Goal: Task Accomplishment & Management: Use online tool/utility

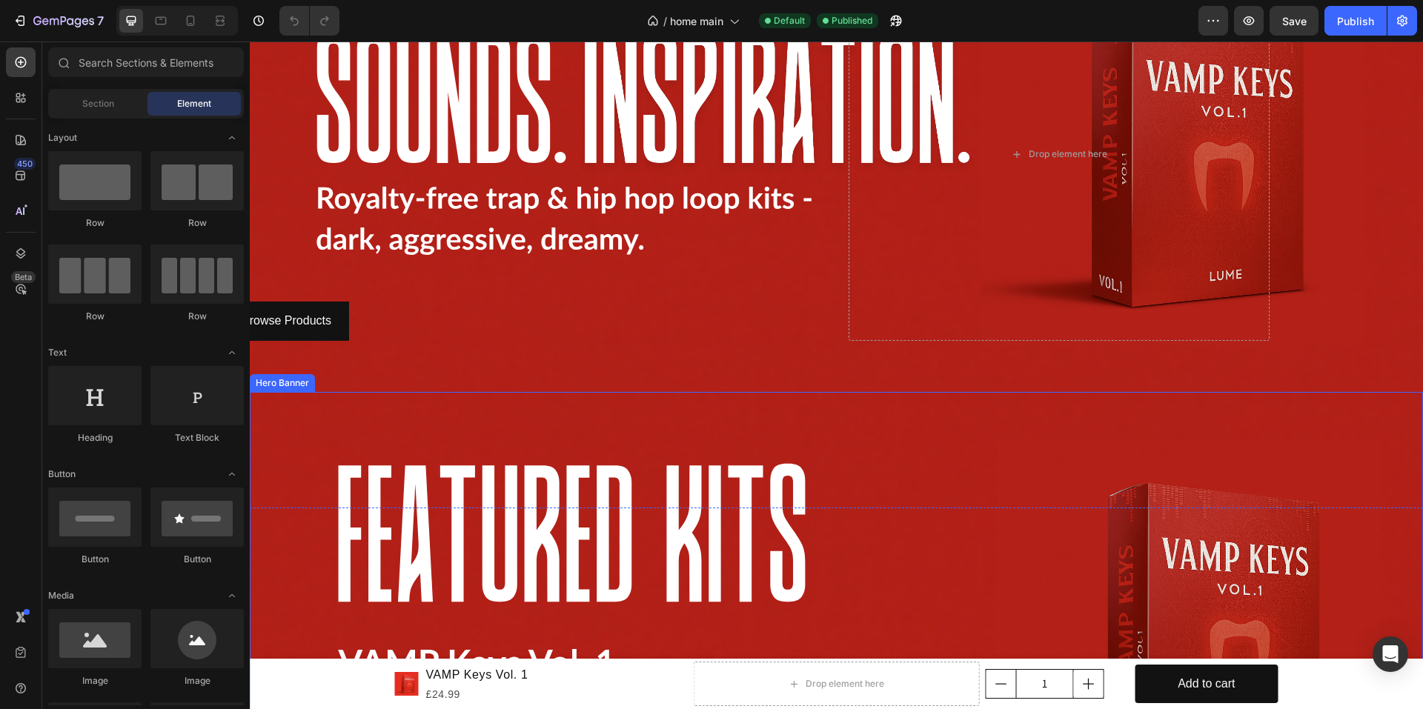
click at [882, 393] on div "Background Image" at bounding box center [836, 722] width 1173 height 660
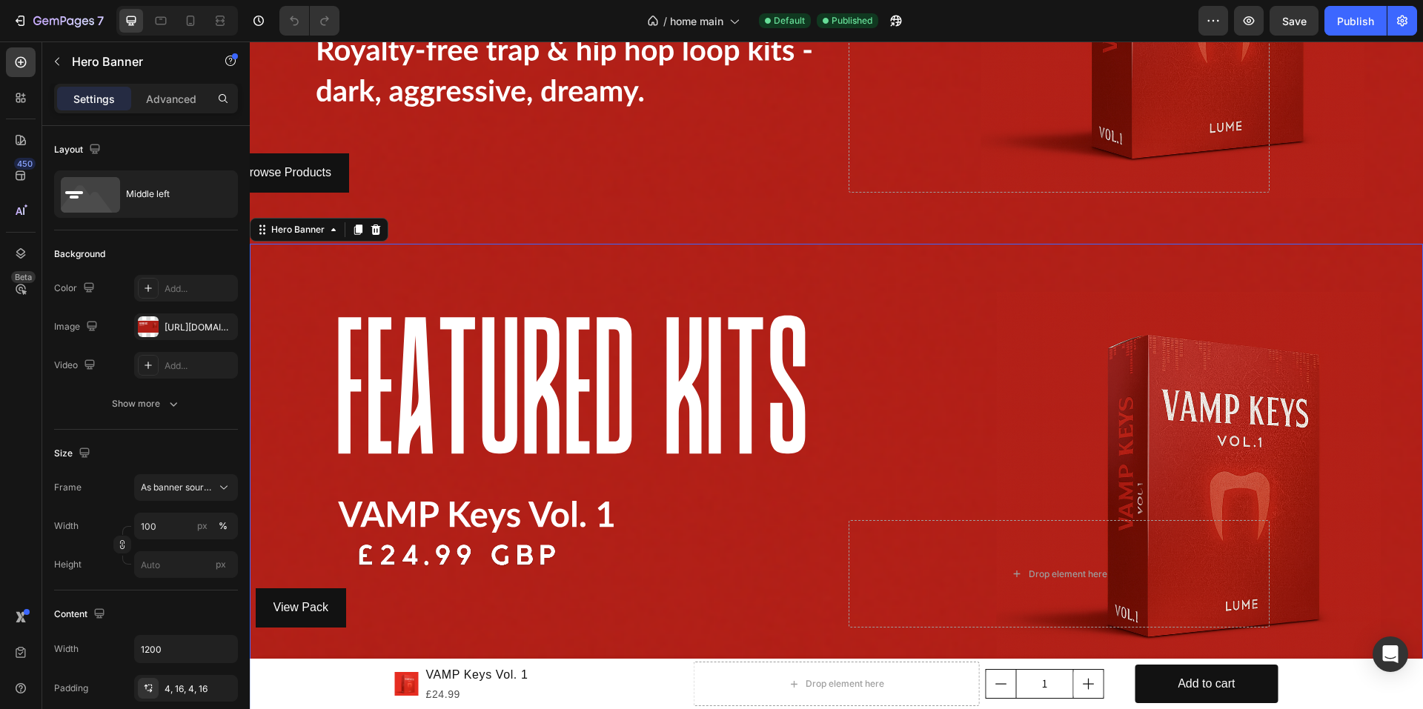
scroll to position [519, 0]
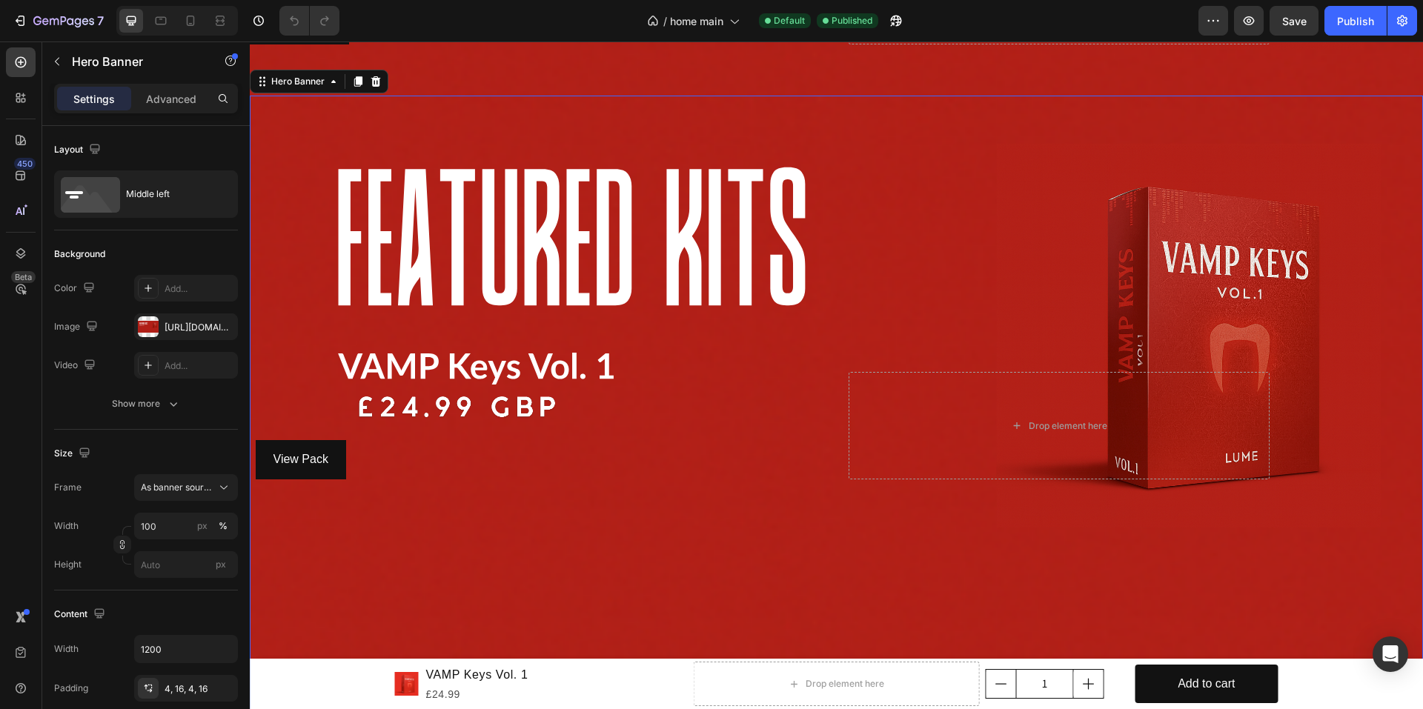
click at [1285, 292] on div "Background Image" at bounding box center [836, 426] width 1173 height 660
click at [1208, 285] on div "Background Image" at bounding box center [836, 426] width 1173 height 660
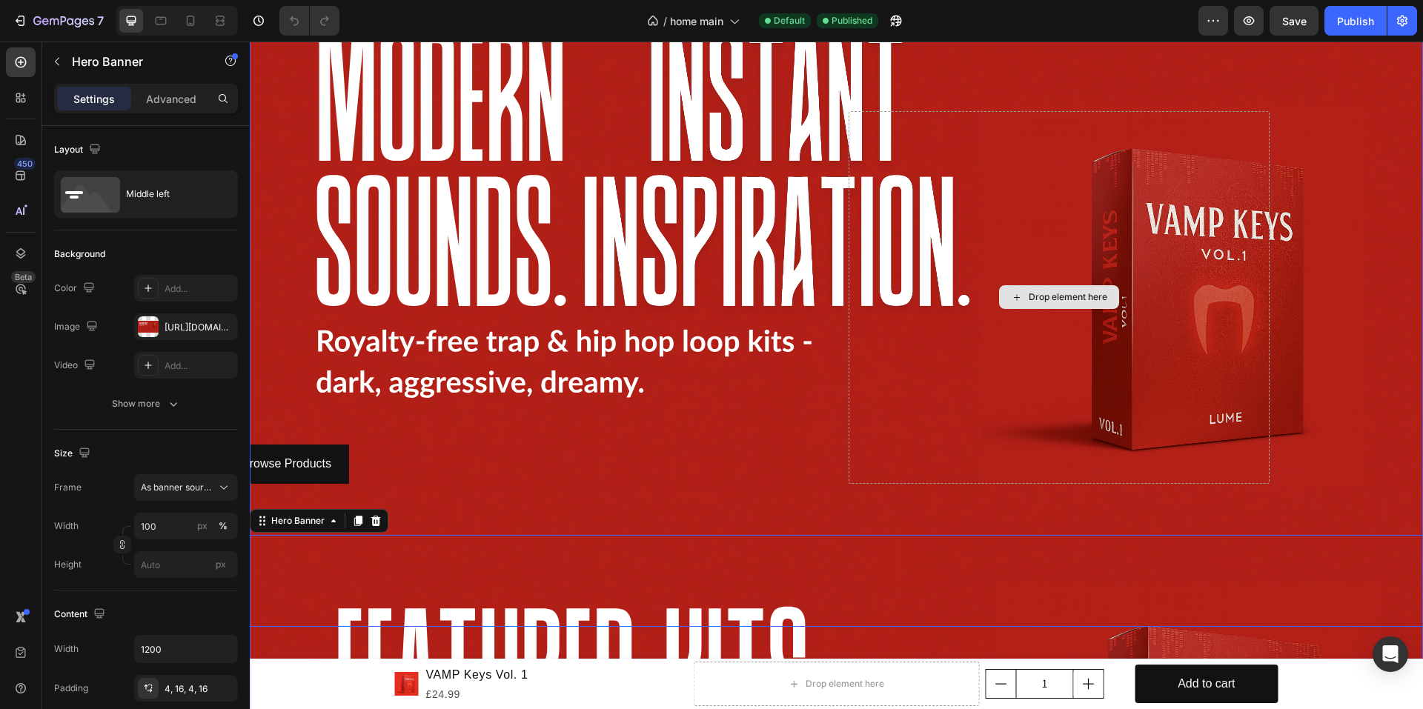
scroll to position [74, 0]
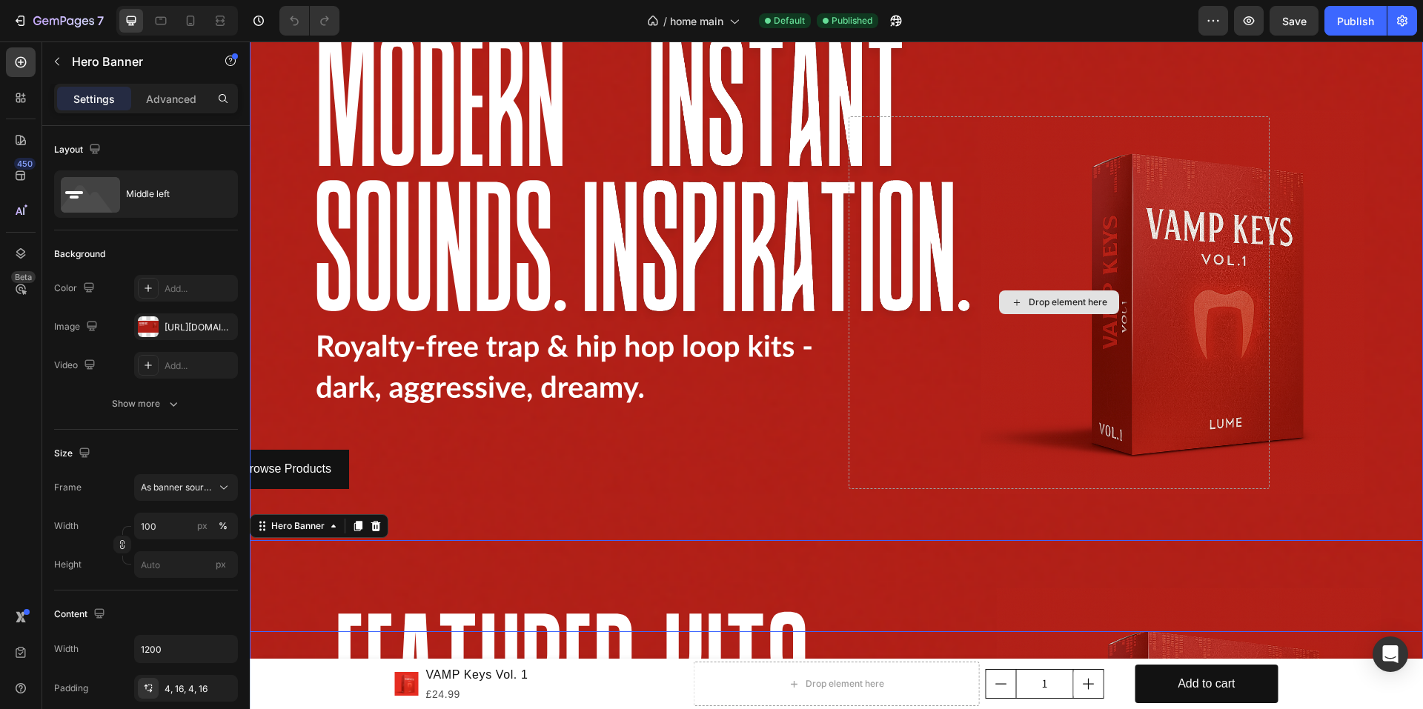
click at [1219, 322] on div "Drop element here" at bounding box center [1059, 302] width 421 height 373
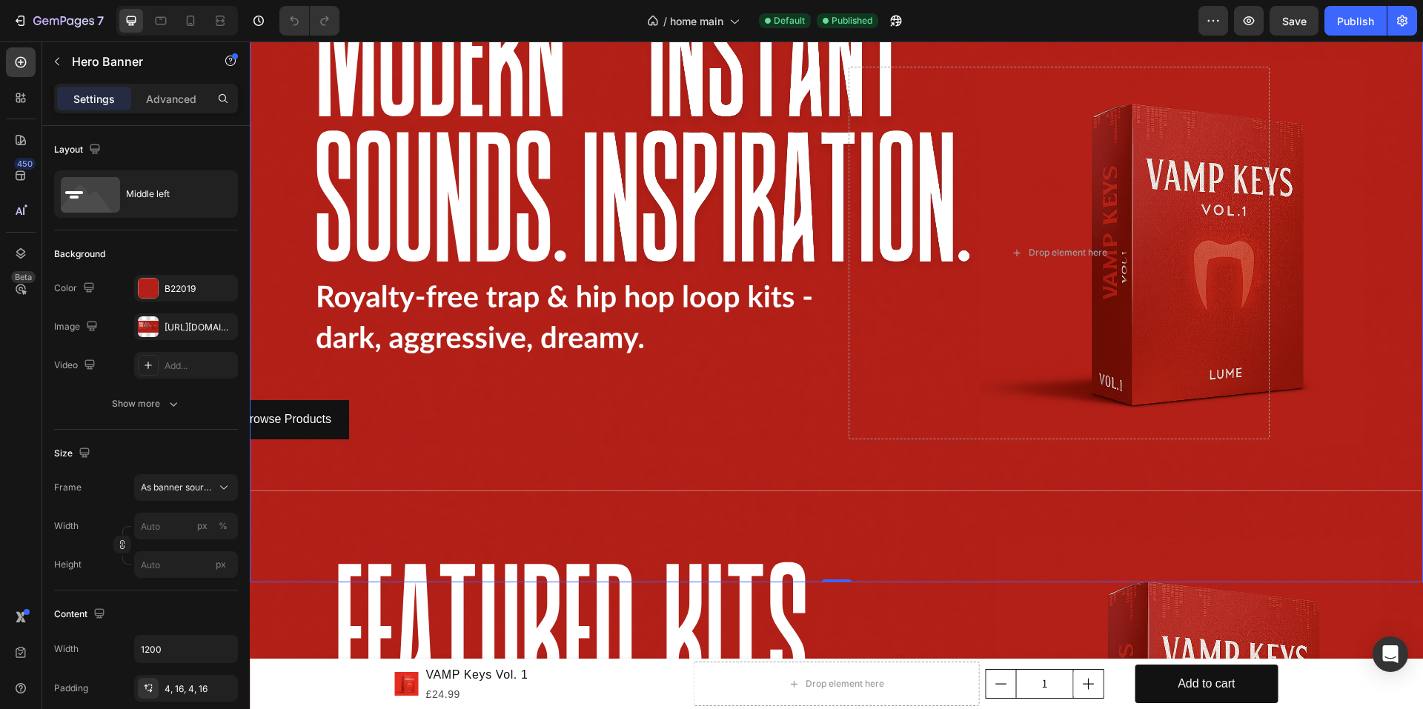
scroll to position [0, 0]
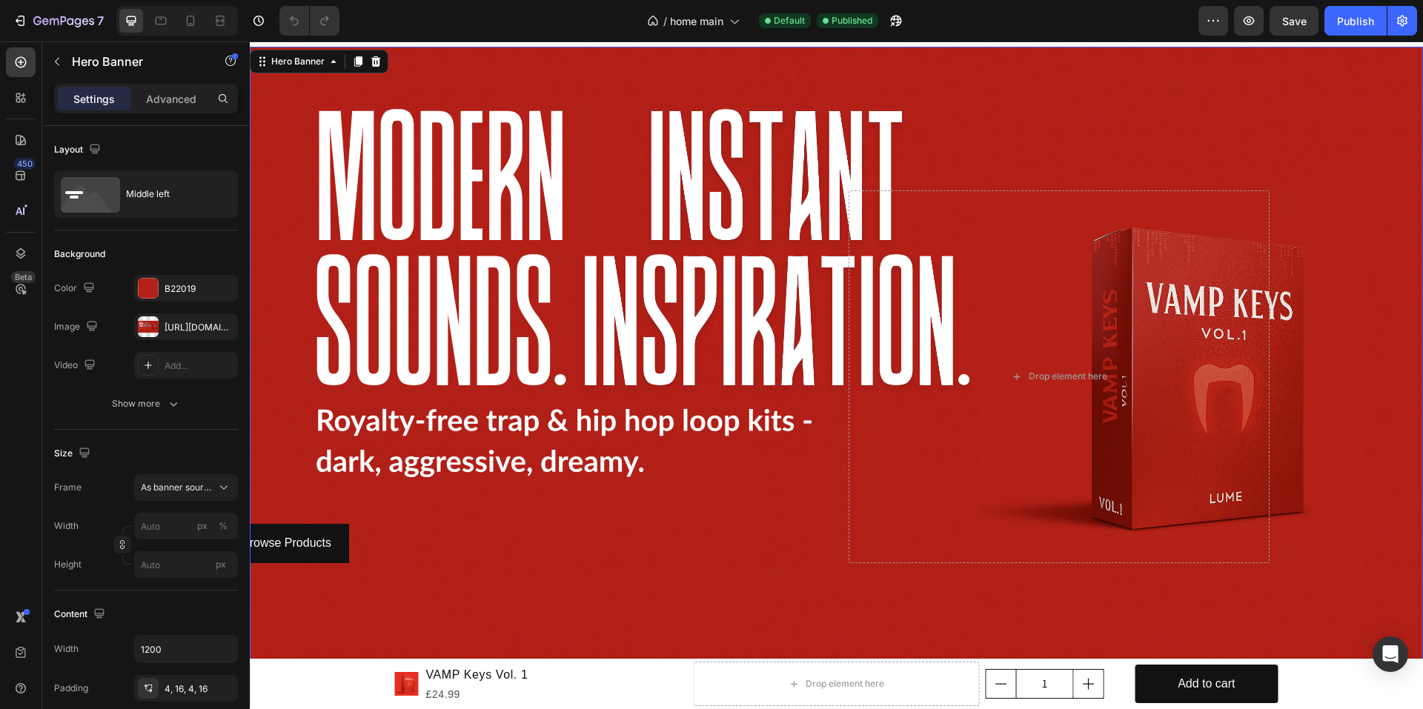
click at [1271, 135] on div "Background Image" at bounding box center [836, 377] width 1173 height 660
click at [167, 322] on div "[URL][DOMAIN_NAME]" at bounding box center [186, 327] width 43 height 13
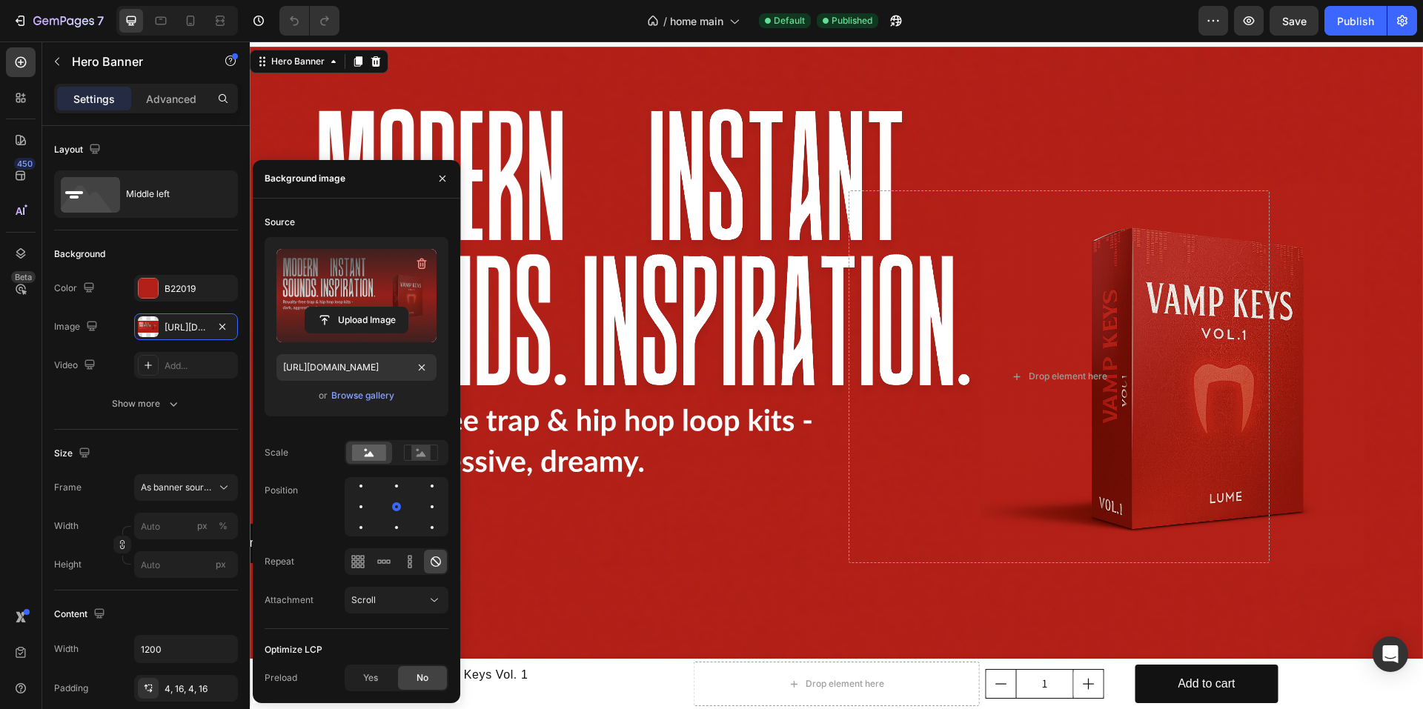
click at [368, 282] on label at bounding box center [356, 295] width 160 height 93
click at [368, 308] on input "file" at bounding box center [356, 320] width 102 height 25
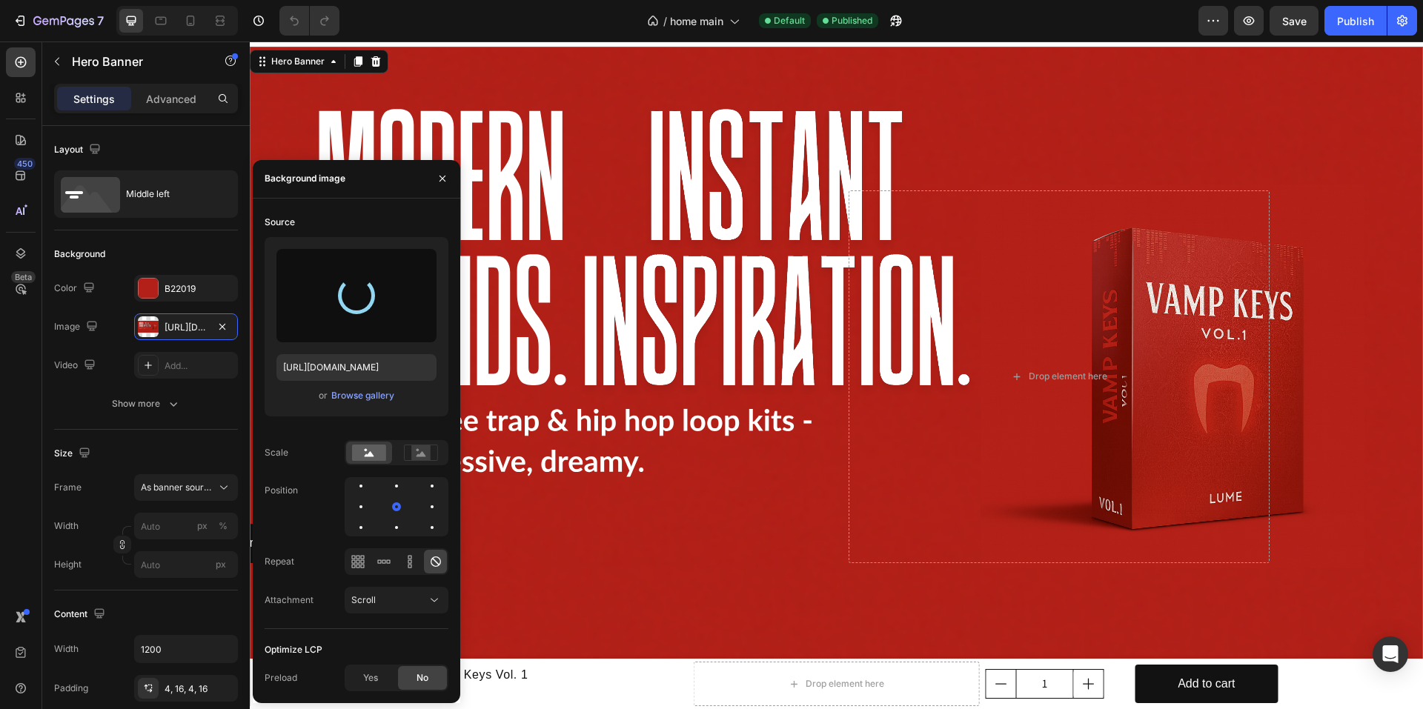
type input "[URL][DOMAIN_NAME]"
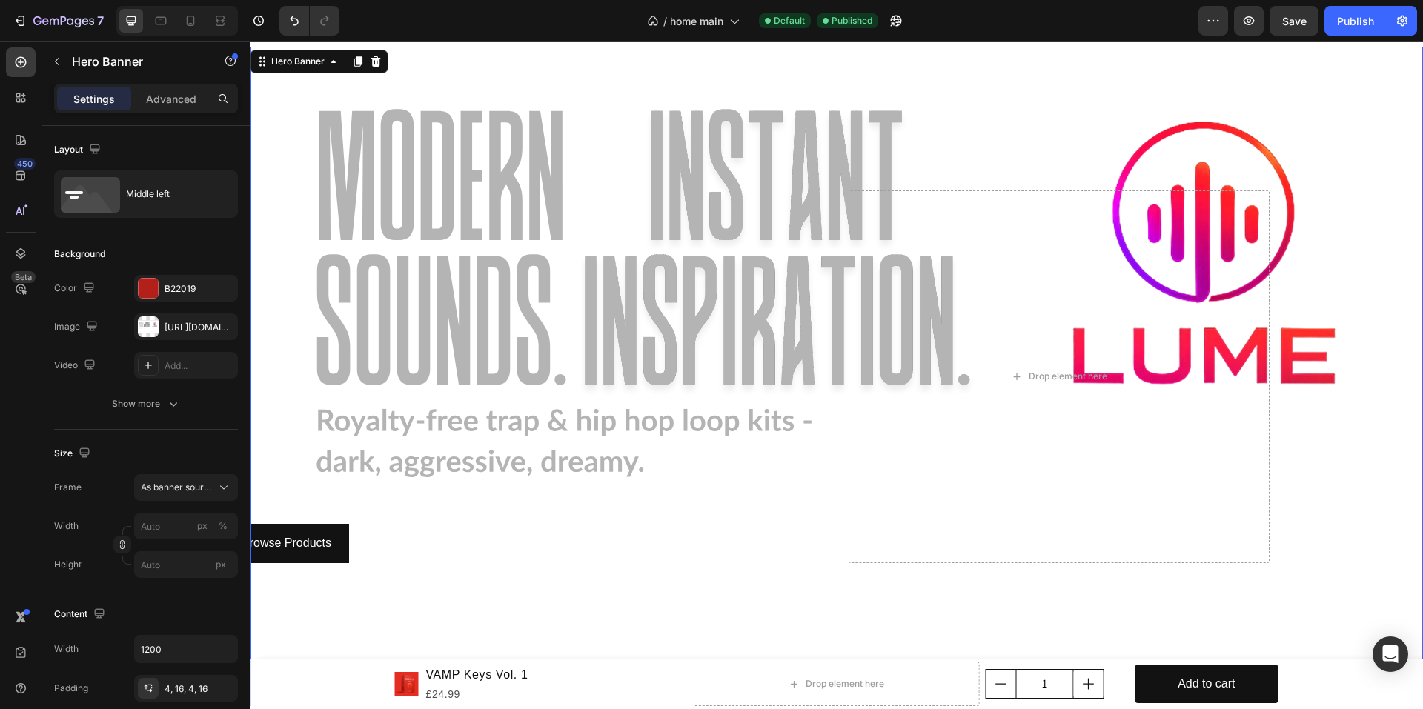
click at [702, 545] on div "Browse Products Button" at bounding box center [614, 376] width 421 height 373
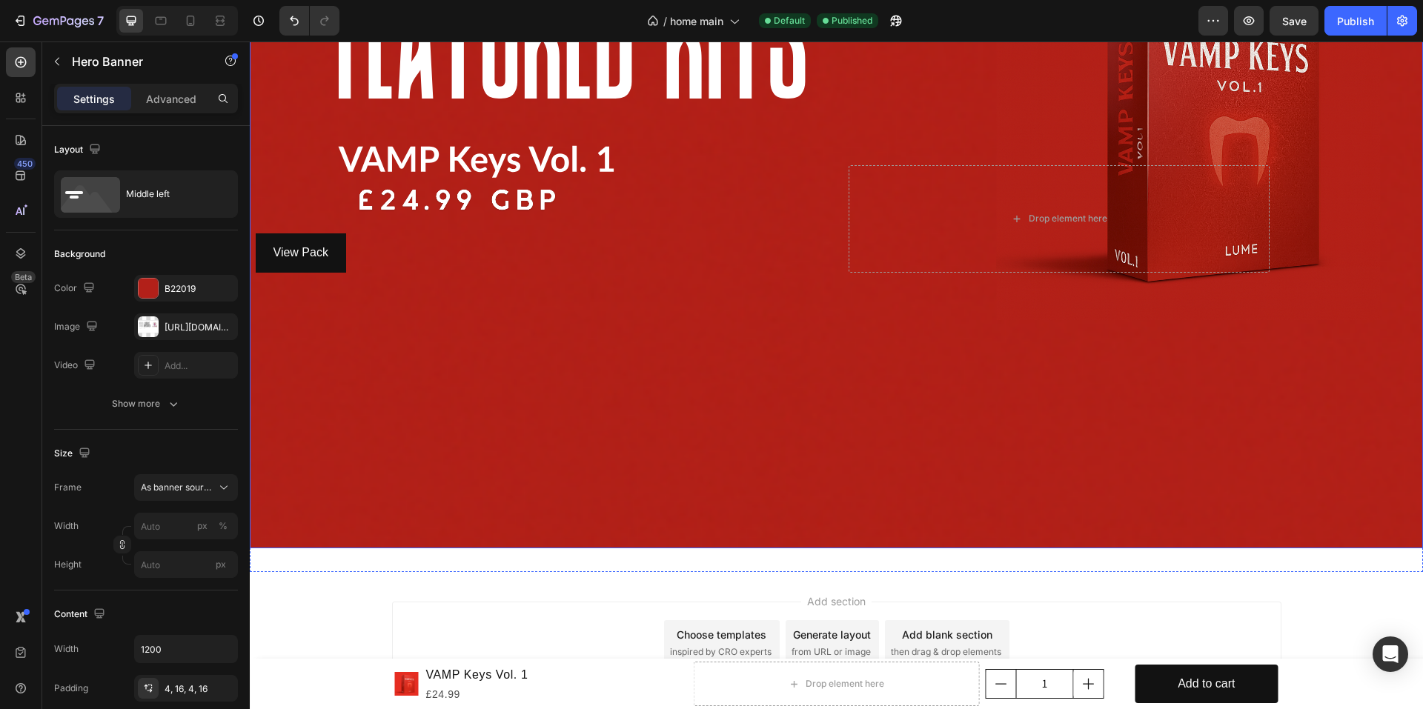
scroll to position [716, 0]
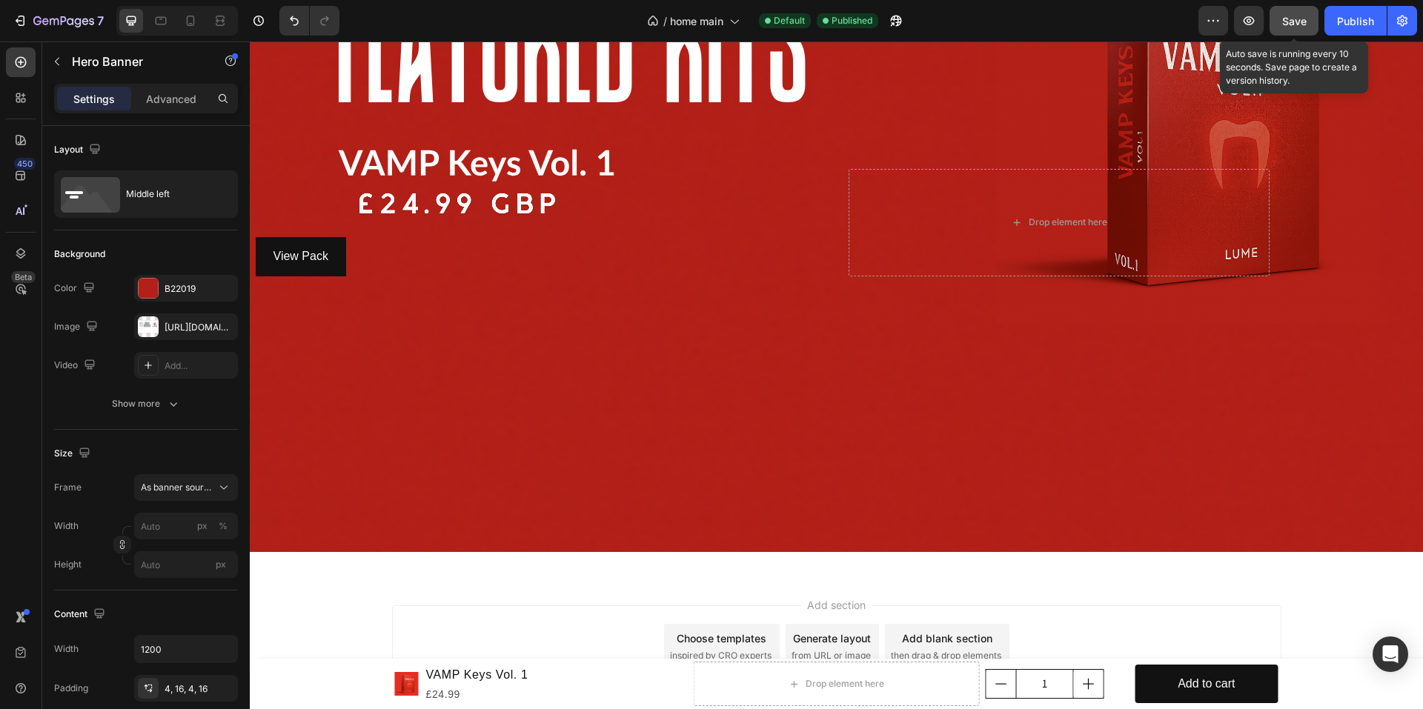
click at [1288, 33] on button "Save" at bounding box center [1293, 21] width 49 height 30
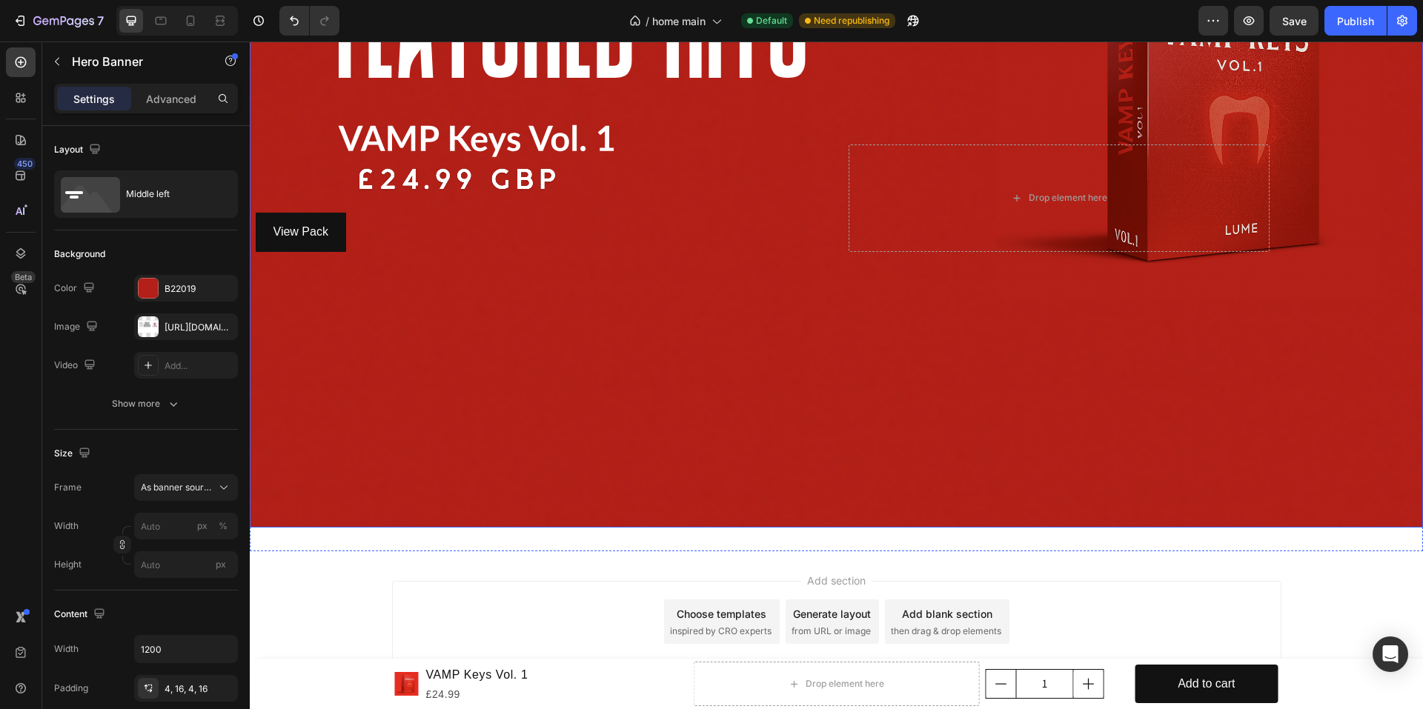
scroll to position [790, 0]
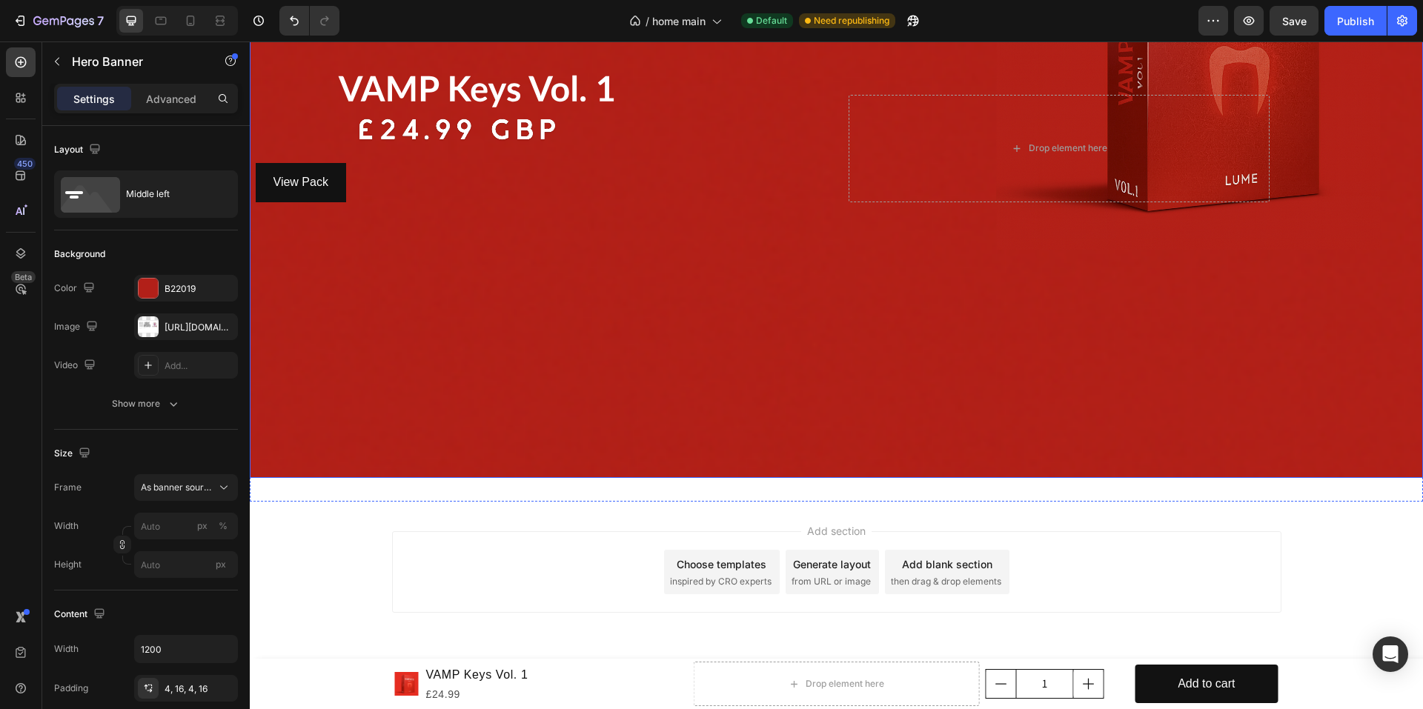
click at [598, 455] on div "Background Image" at bounding box center [836, 148] width 1173 height 660
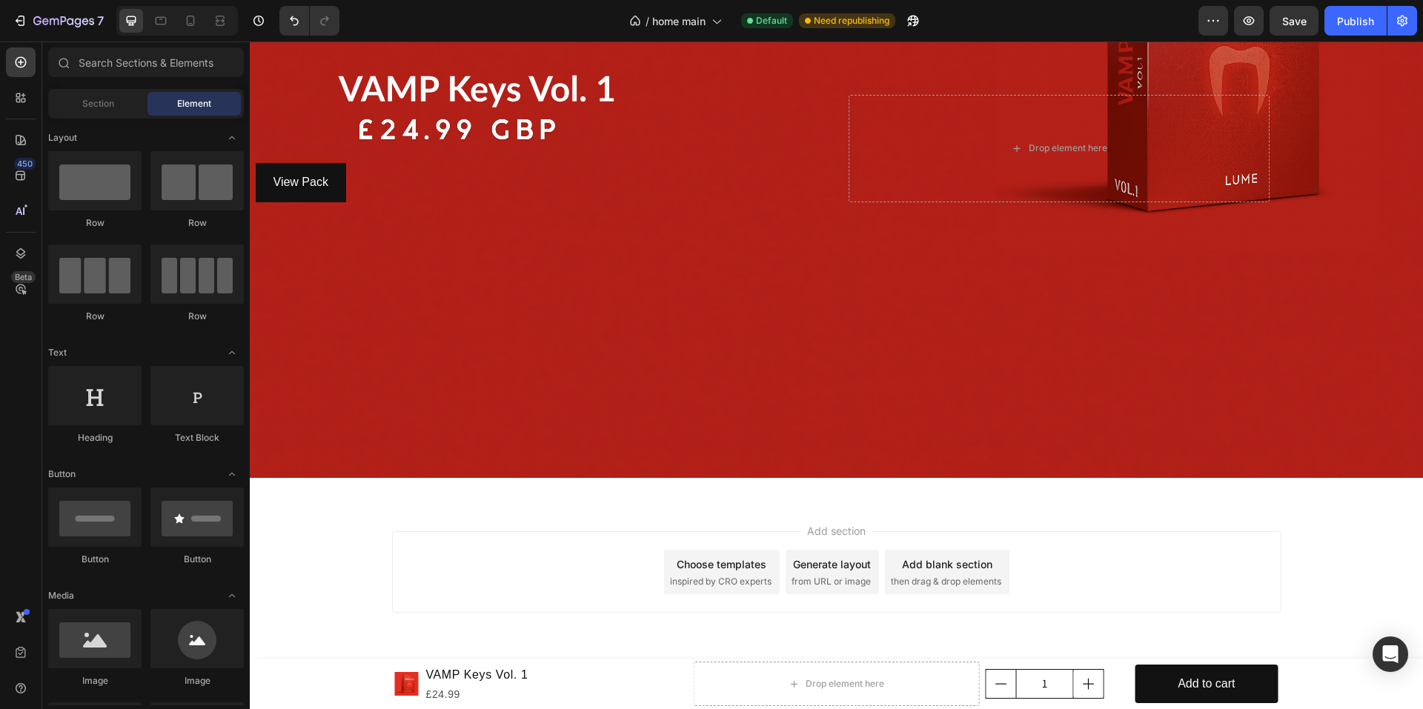
click at [551, 545] on div "Add section Choose templates inspired by CRO experts Generate layout from URL o…" at bounding box center [836, 572] width 889 height 82
click at [74, 168] on div at bounding box center [94, 180] width 93 height 59
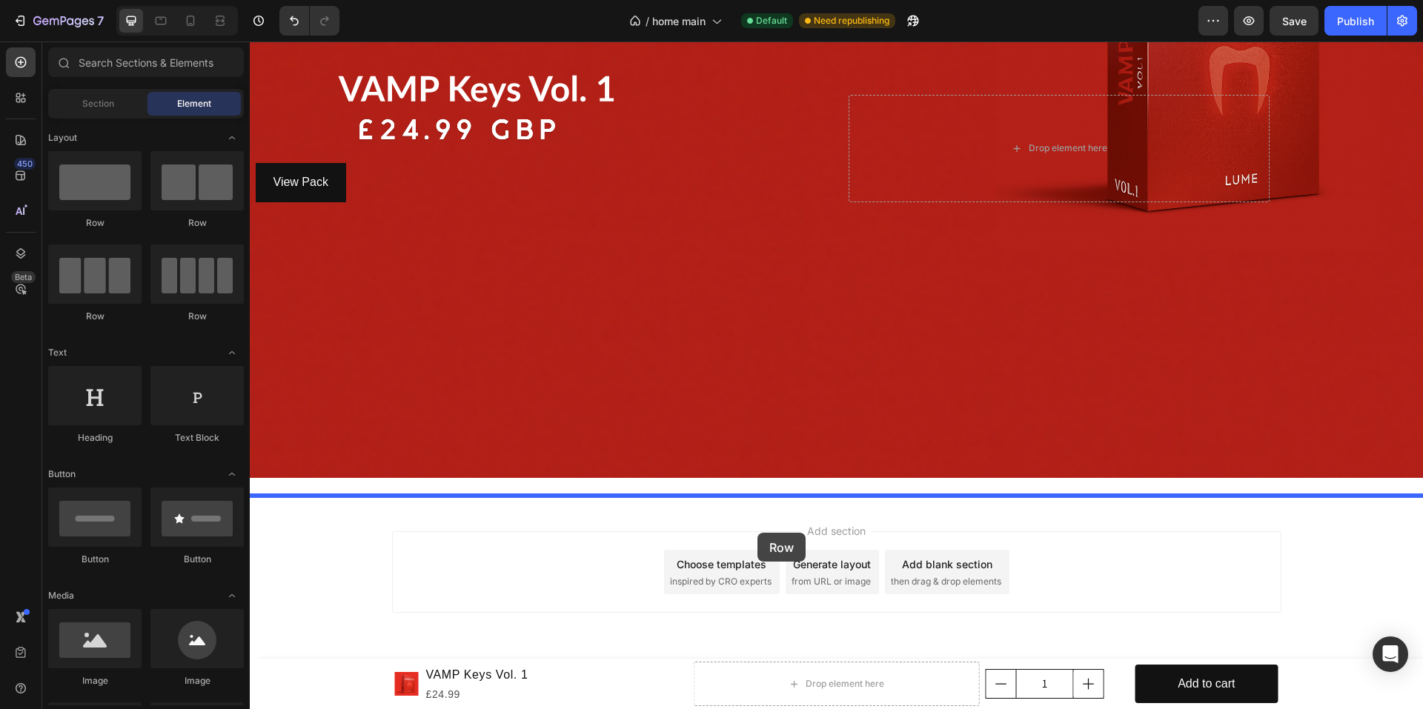
drag, startPoint x: 334, startPoint y: 218, endPoint x: 757, endPoint y: 533, distance: 527.5
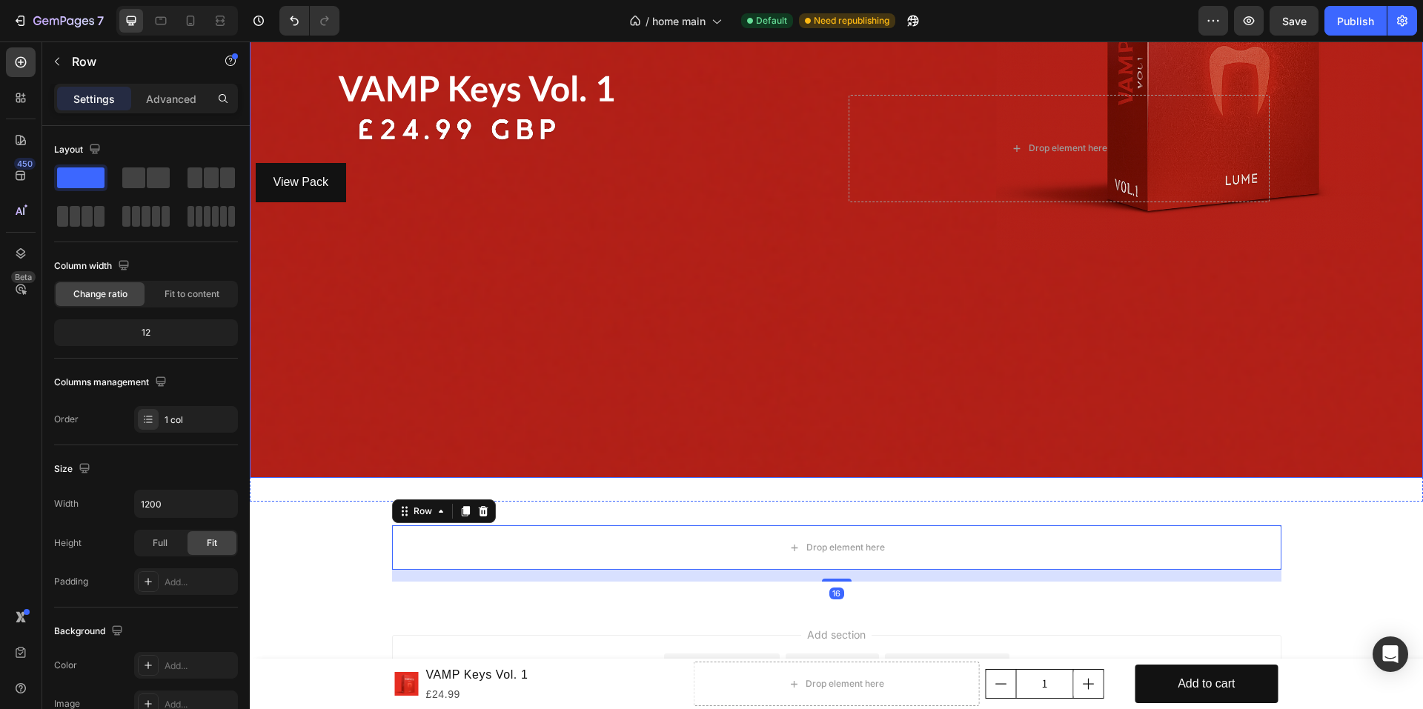
click at [780, 434] on div "Background Image" at bounding box center [836, 148] width 1173 height 660
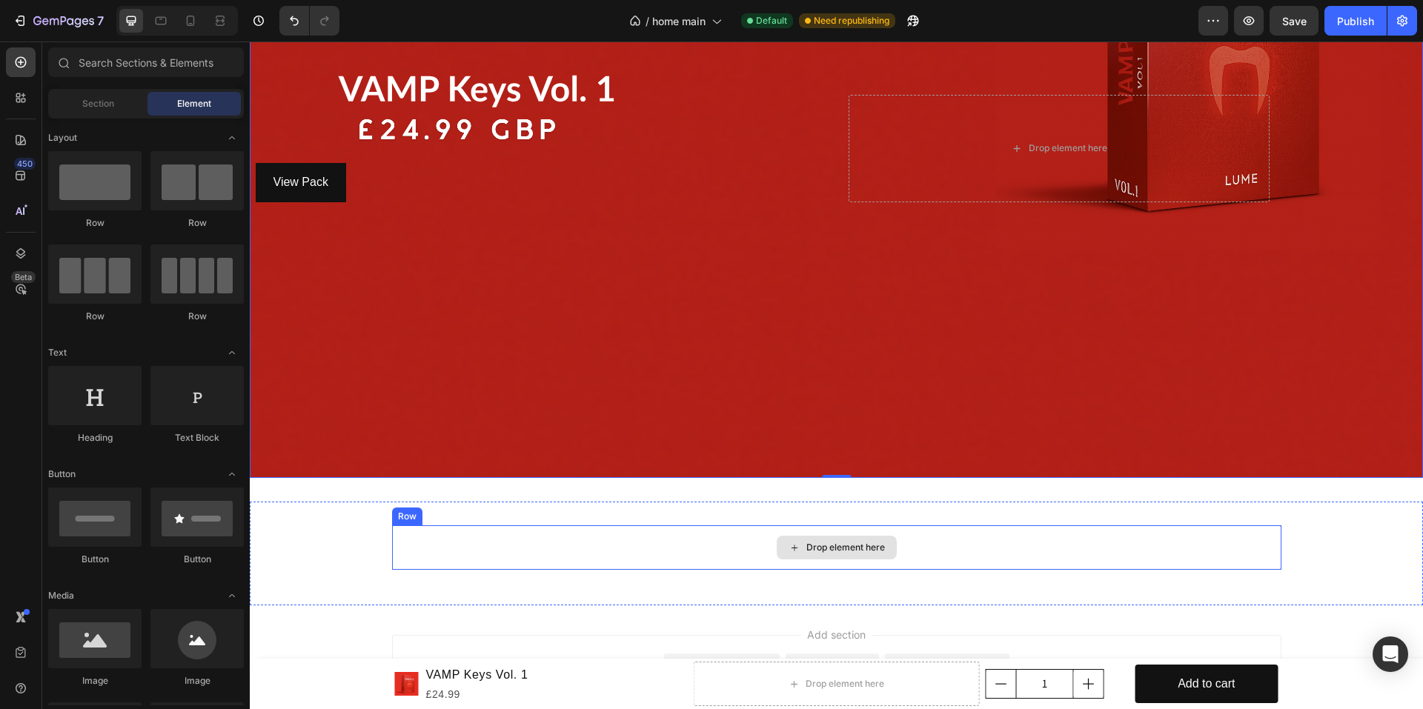
click at [798, 540] on div "Drop element here" at bounding box center [837, 548] width 120 height 24
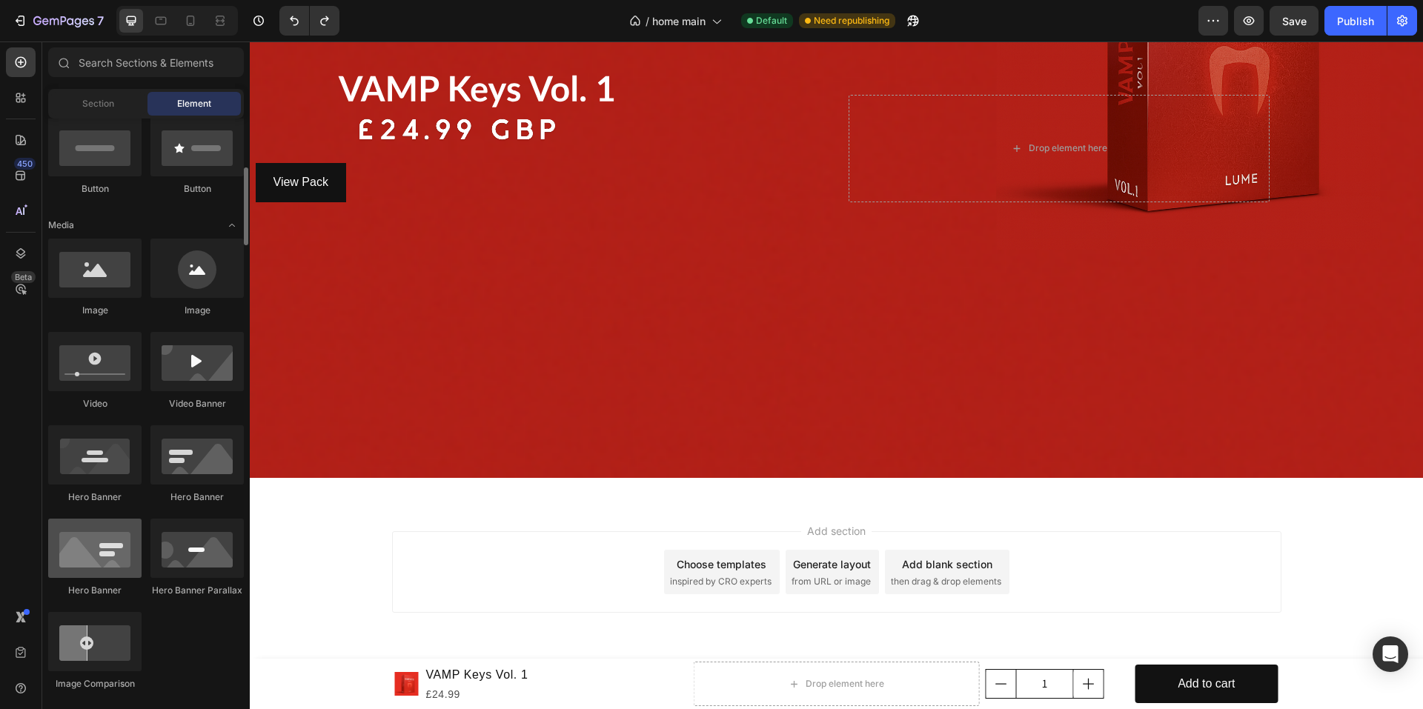
scroll to position [445, 0]
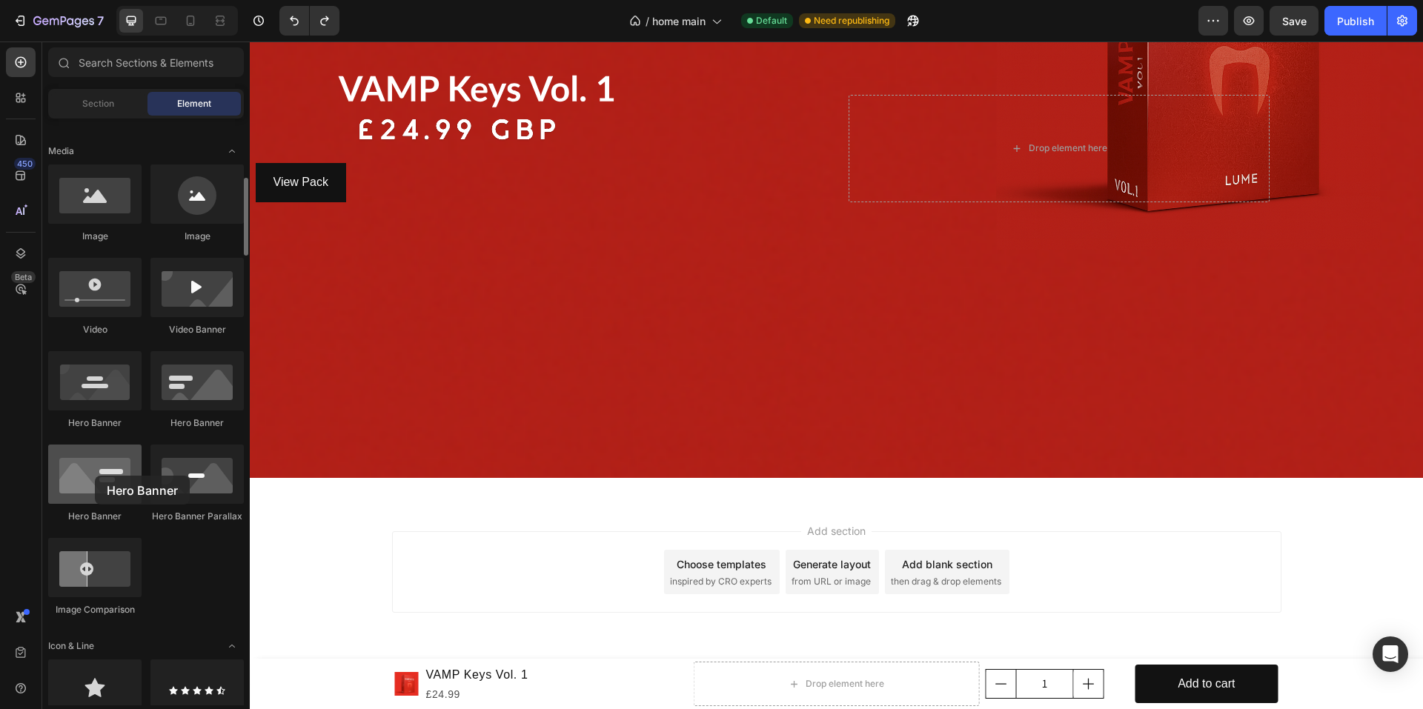
drag, startPoint x: 102, startPoint y: 479, endPoint x: 93, endPoint y: 473, distance: 11.1
click at [93, 473] on div at bounding box center [94, 474] width 93 height 59
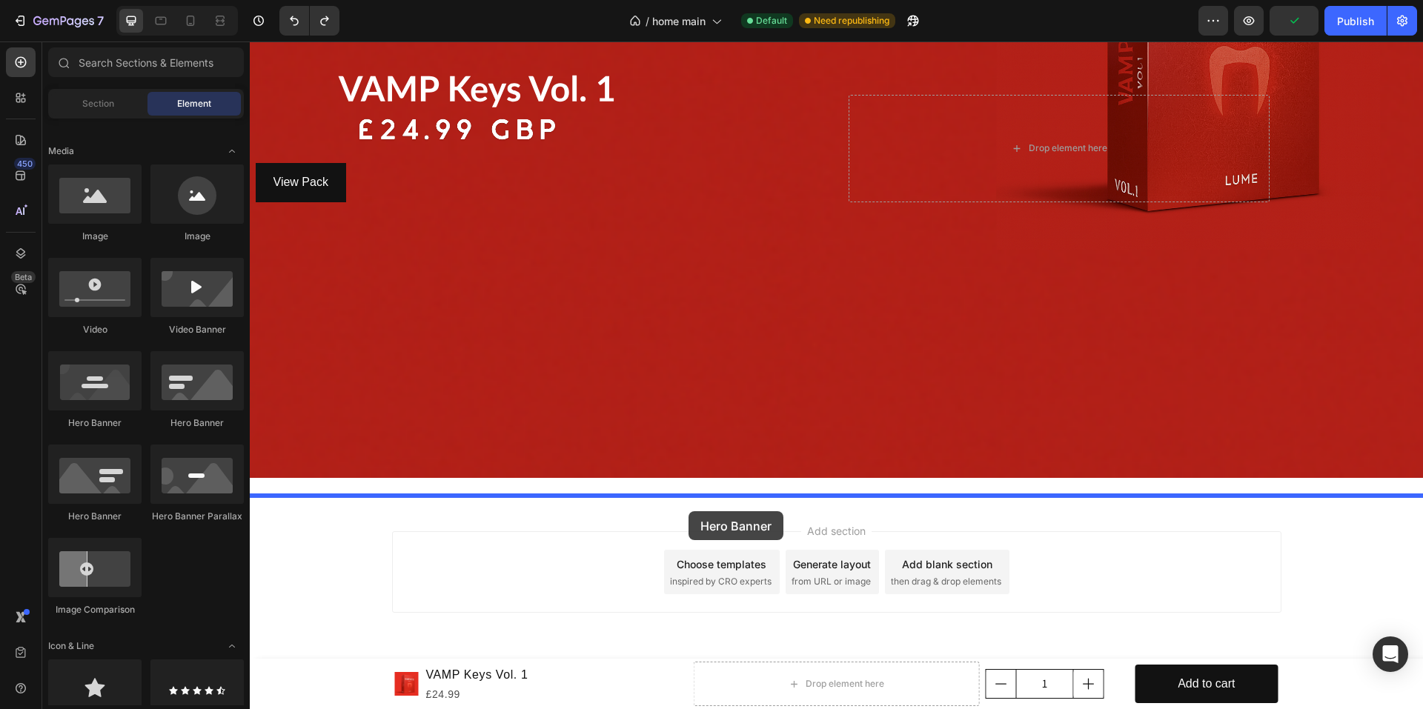
drag, startPoint x: 458, startPoint y: 442, endPoint x: 688, endPoint y: 511, distance: 240.3
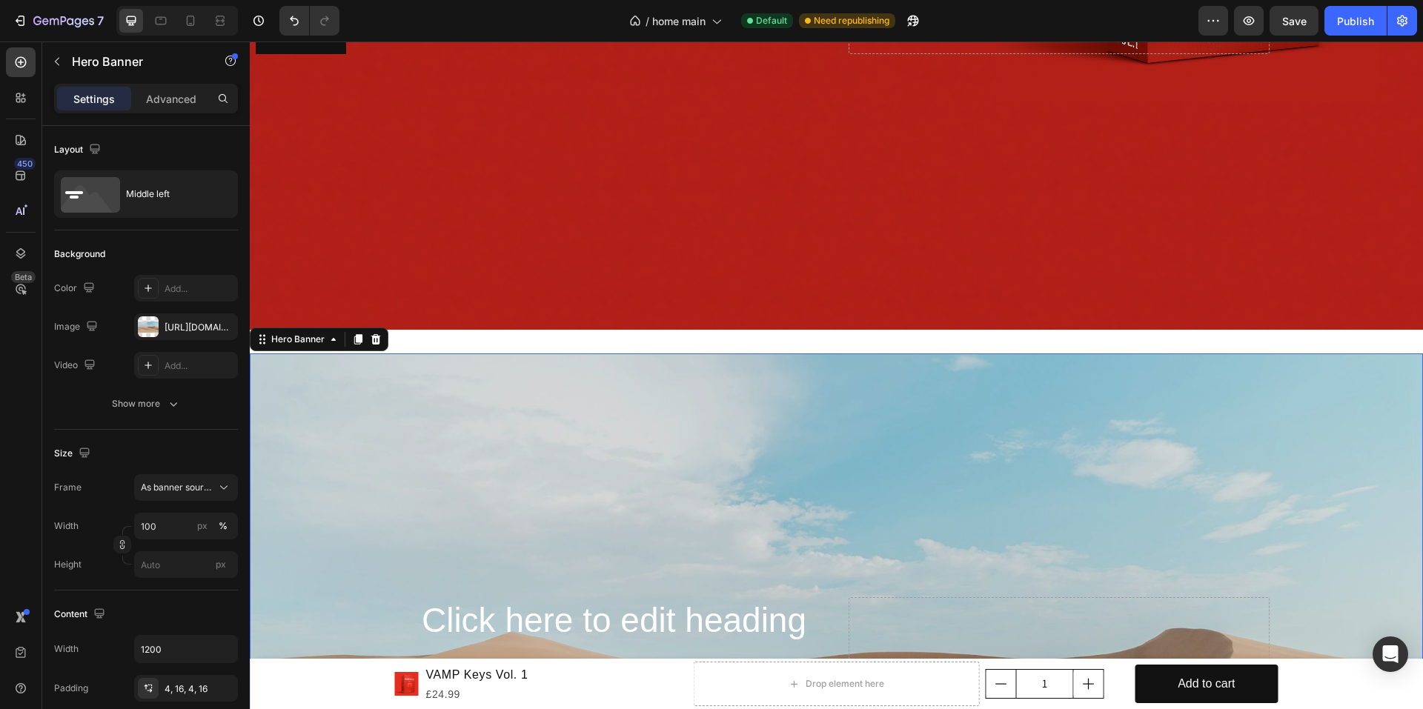
click at [733, 443] on div "Background Image" at bounding box center [836, 674] width 1173 height 643
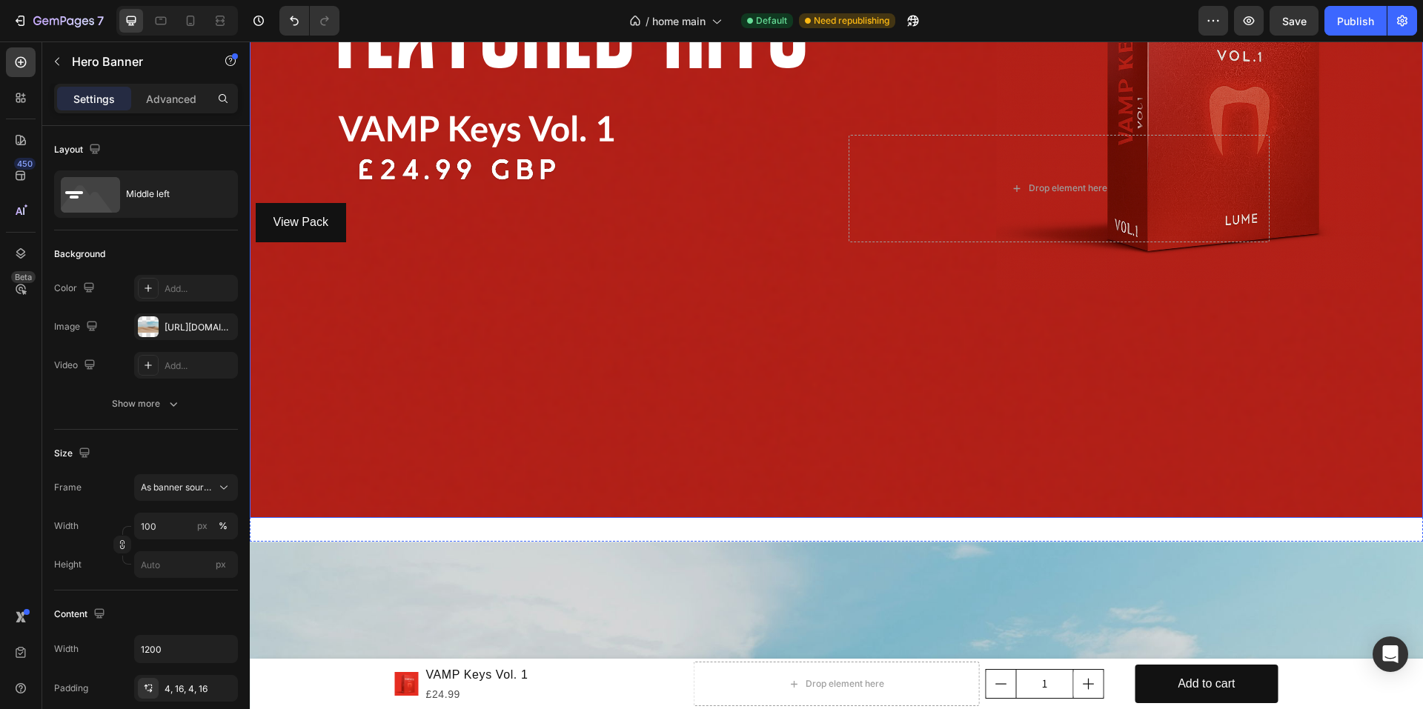
scroll to position [864, 0]
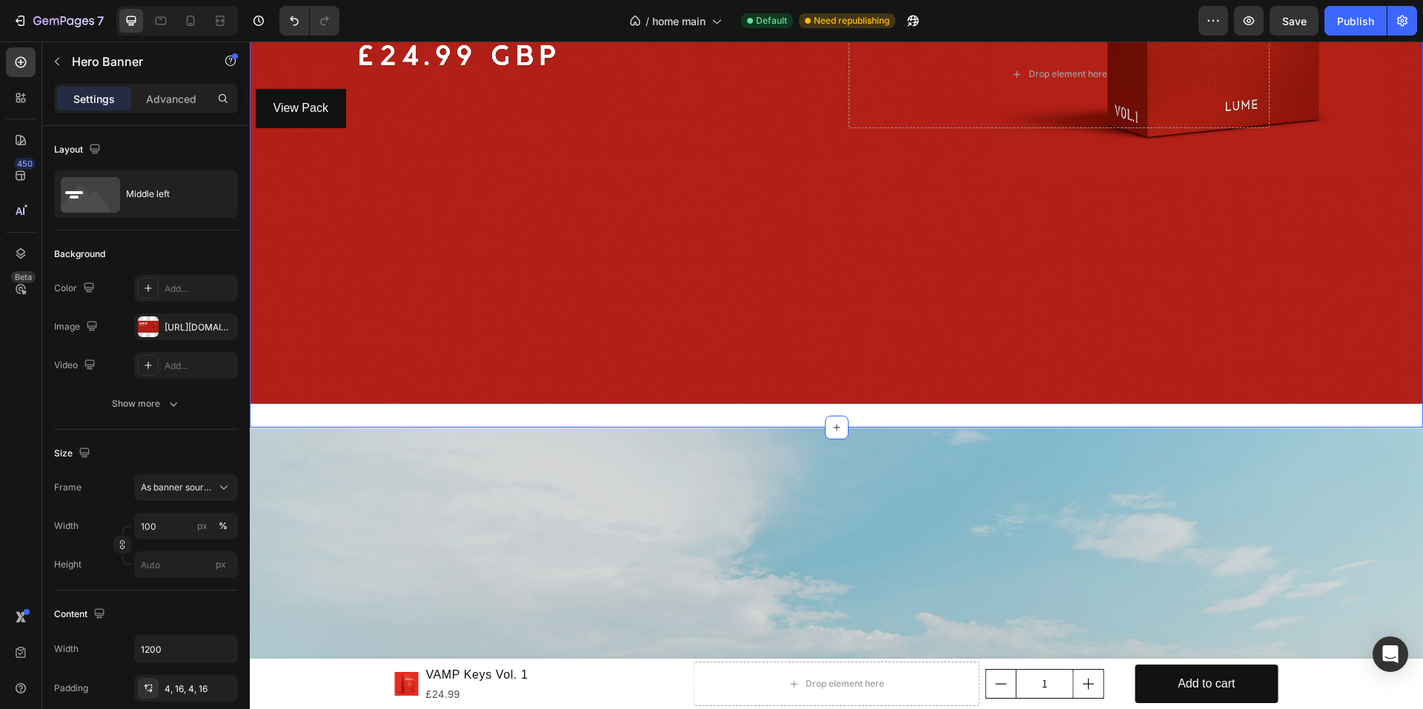
click at [816, 347] on div "Background Image" at bounding box center [836, 74] width 1173 height 660
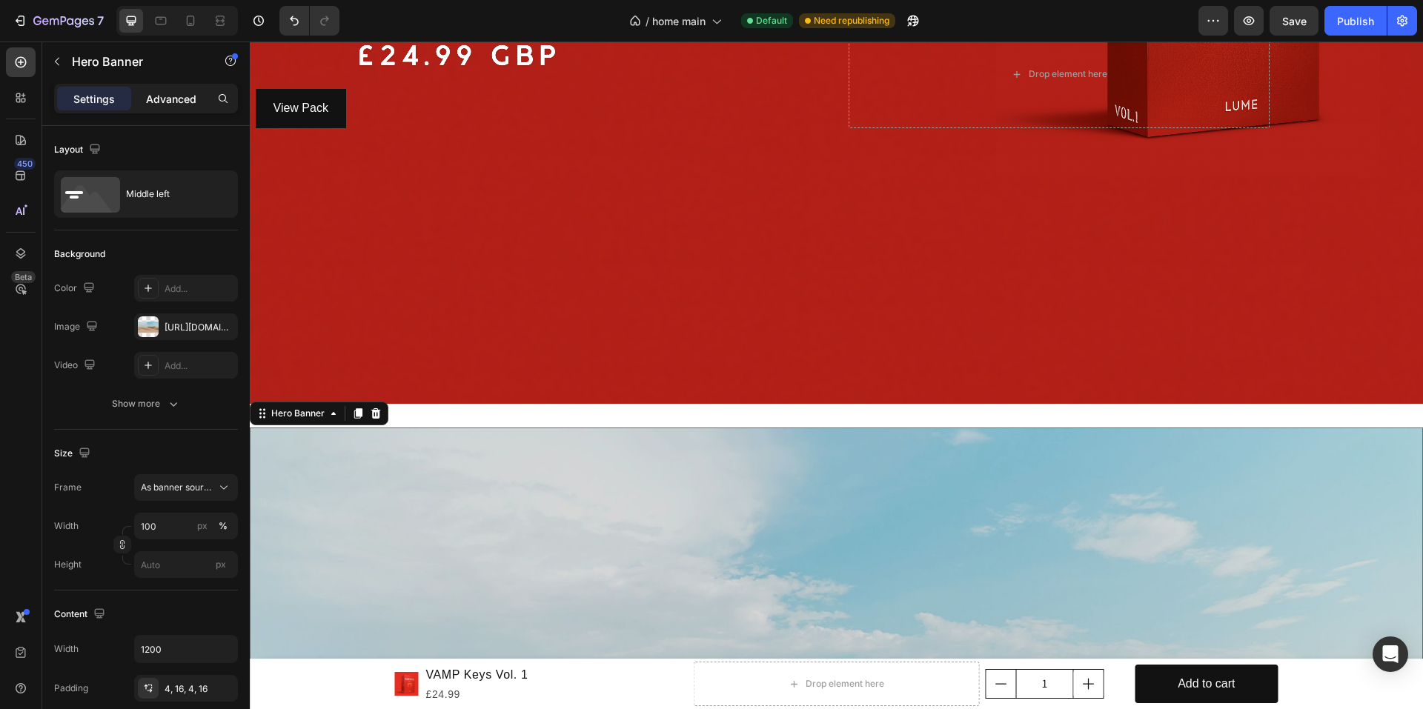
click at [168, 89] on div "Advanced" at bounding box center [171, 99] width 74 height 24
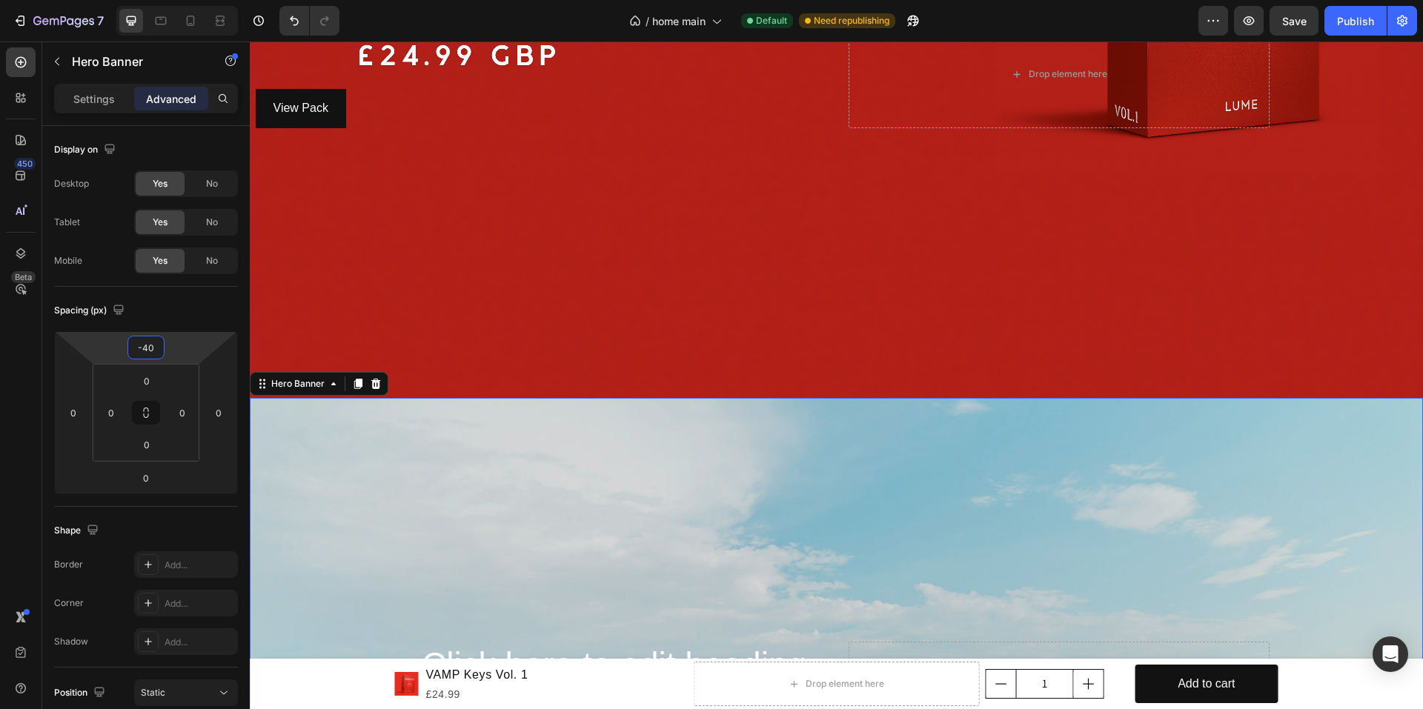
type input "-58"
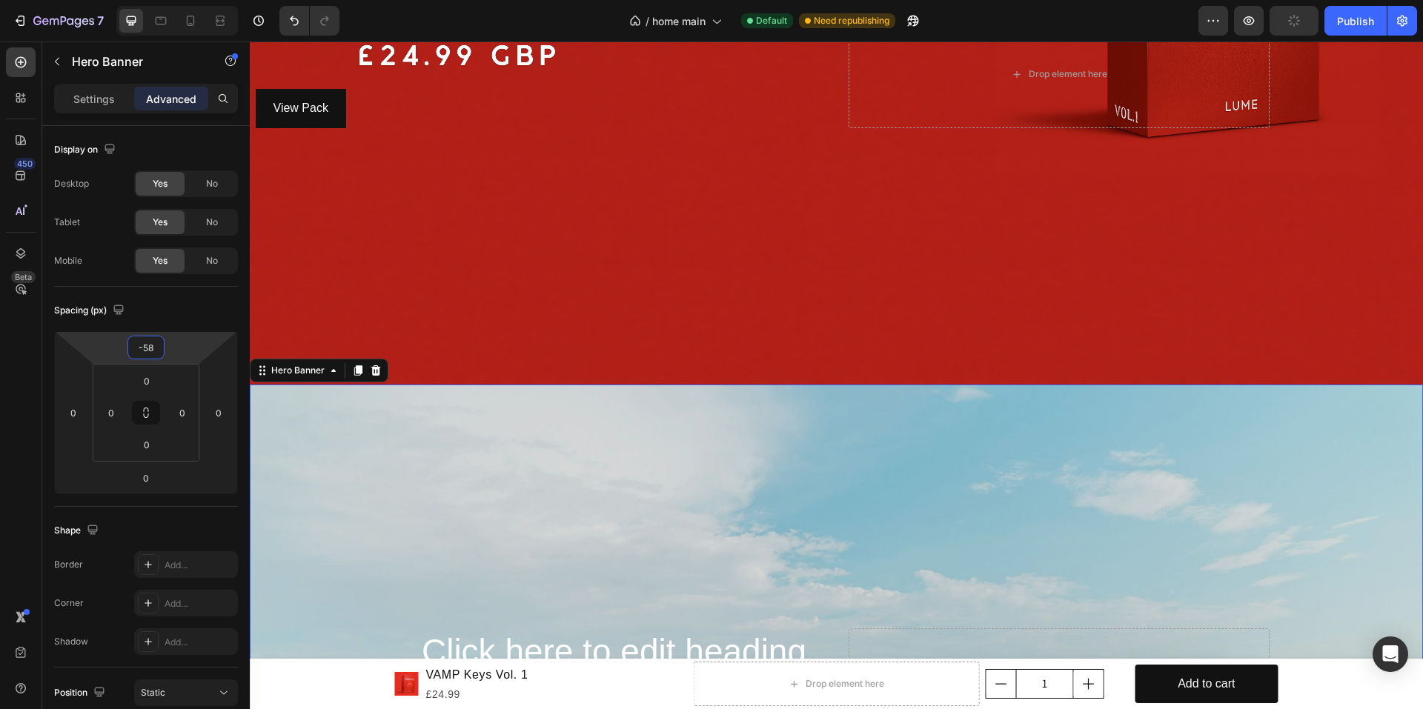
drag, startPoint x: 187, startPoint y: 355, endPoint x: 189, endPoint y: 376, distance: 21.5
click at [189, 0] on html "7 / home main Default Need republishing Preview Publish 450 Beta Sections(18) E…" at bounding box center [711, 0] width 1423 height 0
click at [339, 479] on div "Background Image" at bounding box center [836, 706] width 1173 height 643
click at [96, 82] on div "Hero Banner" at bounding box center [126, 63] width 169 height 42
click at [93, 96] on p "Settings" at bounding box center [94, 99] width 42 height 16
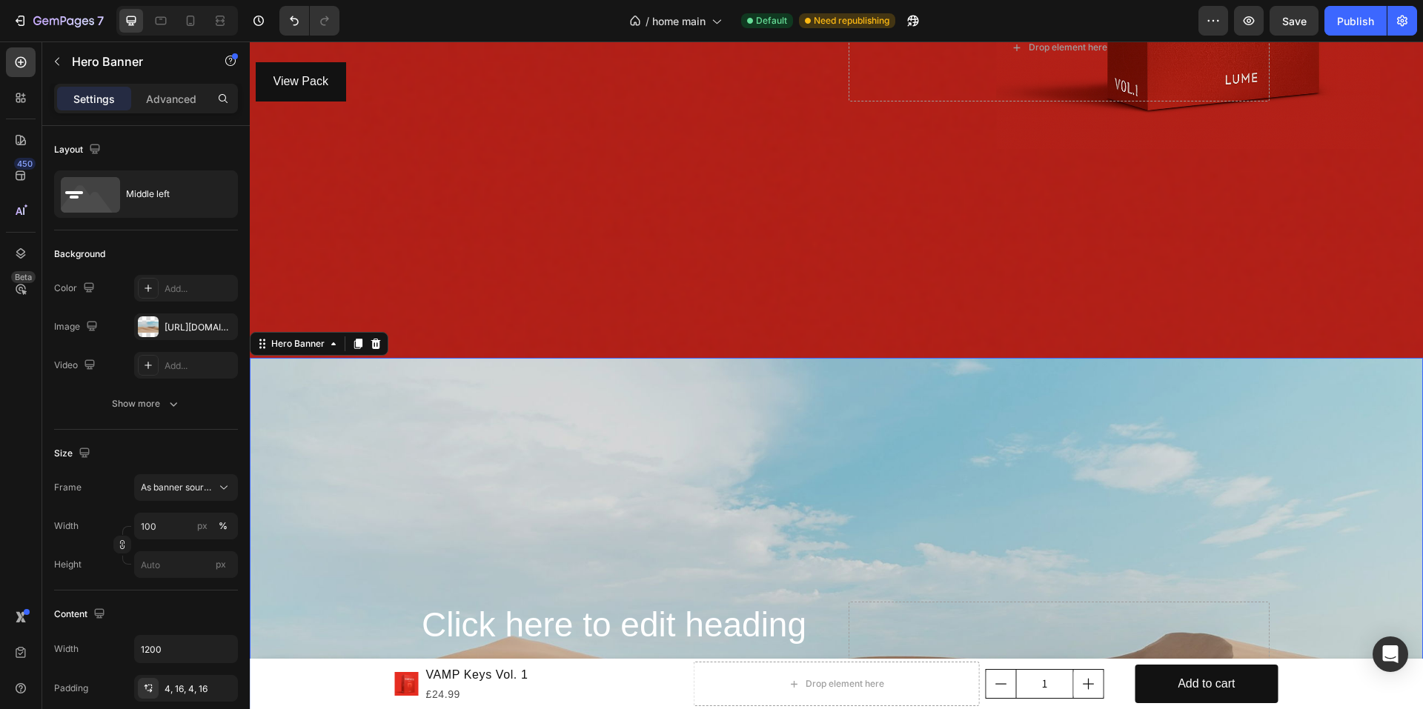
scroll to position [938, 0]
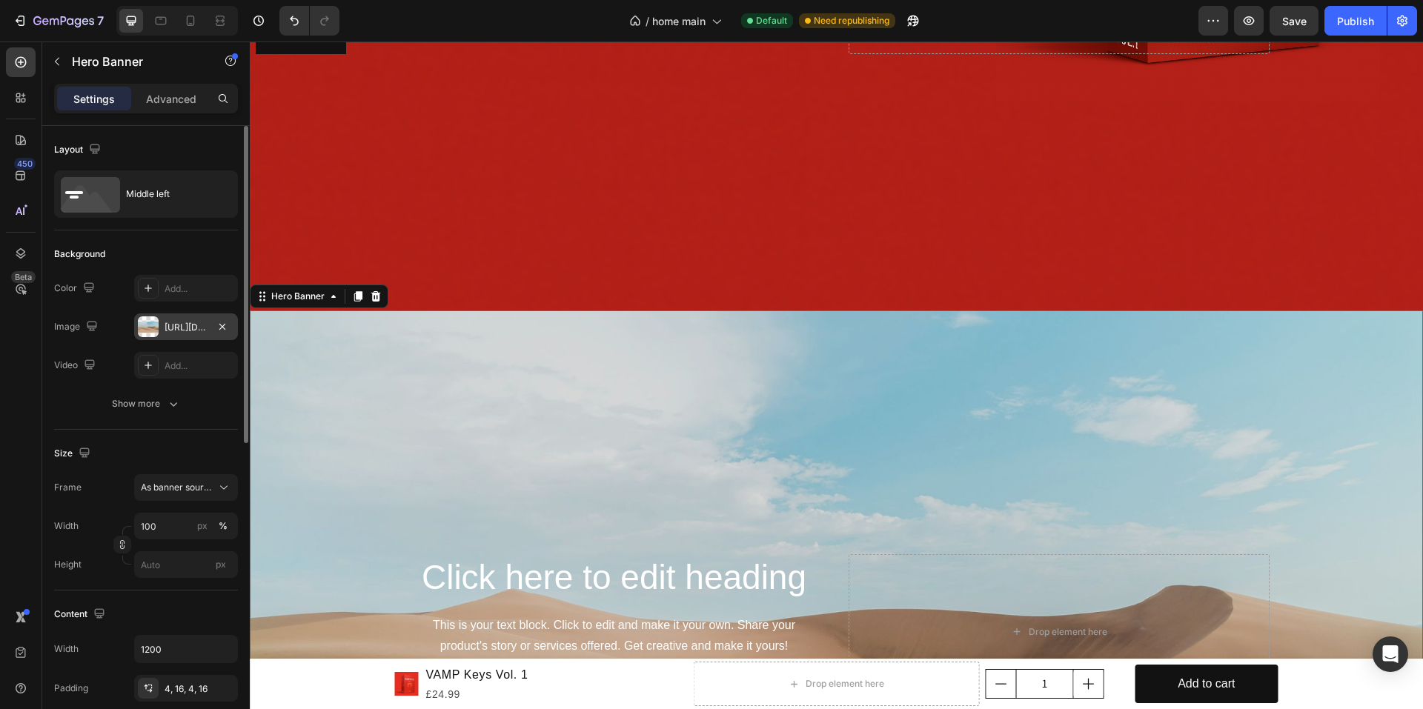
click at [167, 333] on div "[URL][DOMAIN_NAME]" at bounding box center [186, 327] width 43 height 13
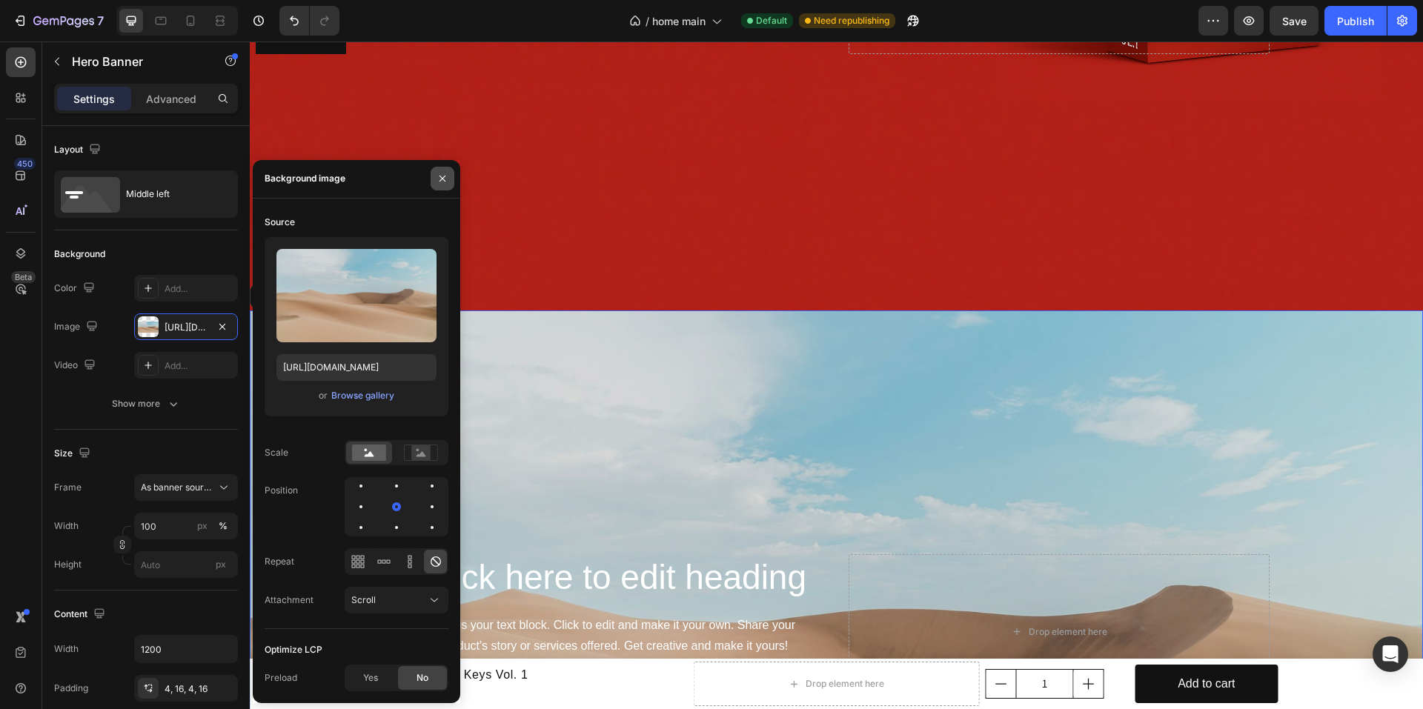
click at [451, 170] on button "button" at bounding box center [443, 179] width 24 height 24
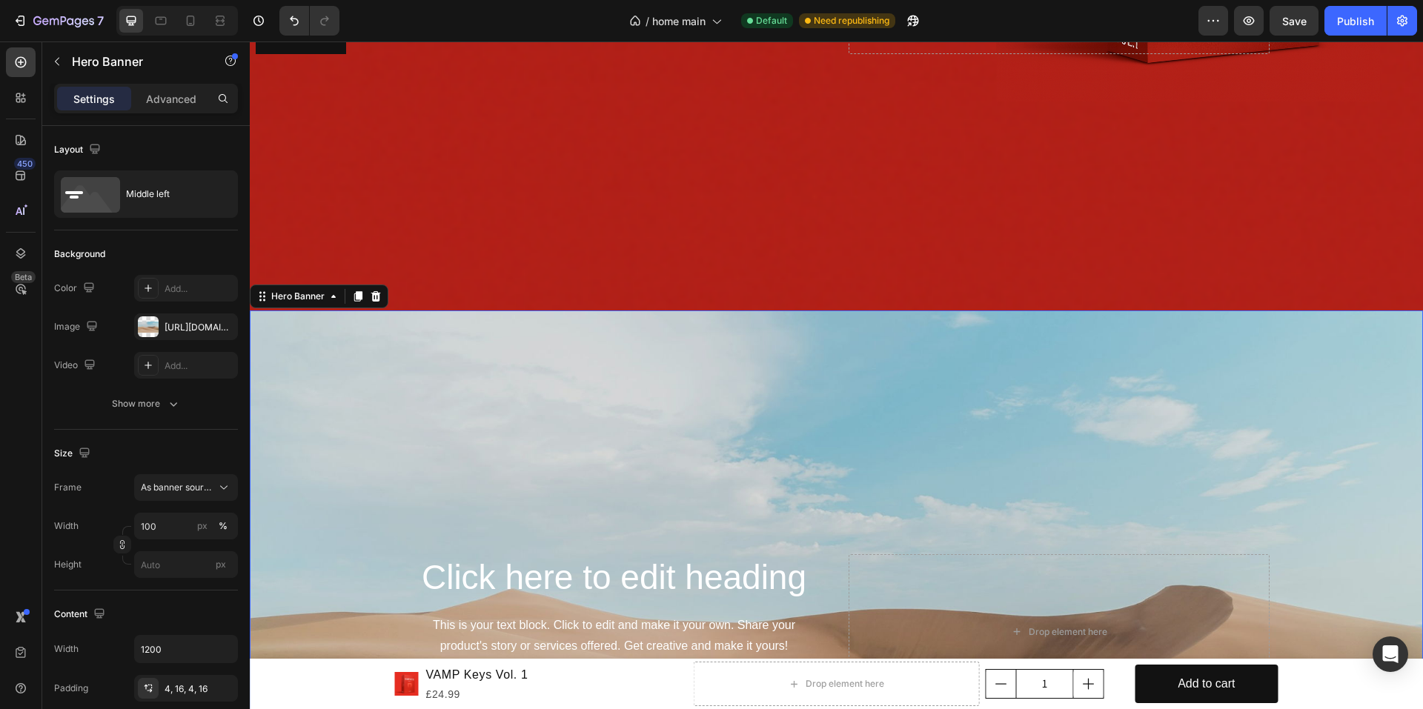
click at [420, 459] on div "Background Image" at bounding box center [836, 632] width 1173 height 643
click at [146, 289] on icon at bounding box center [148, 288] width 12 height 12
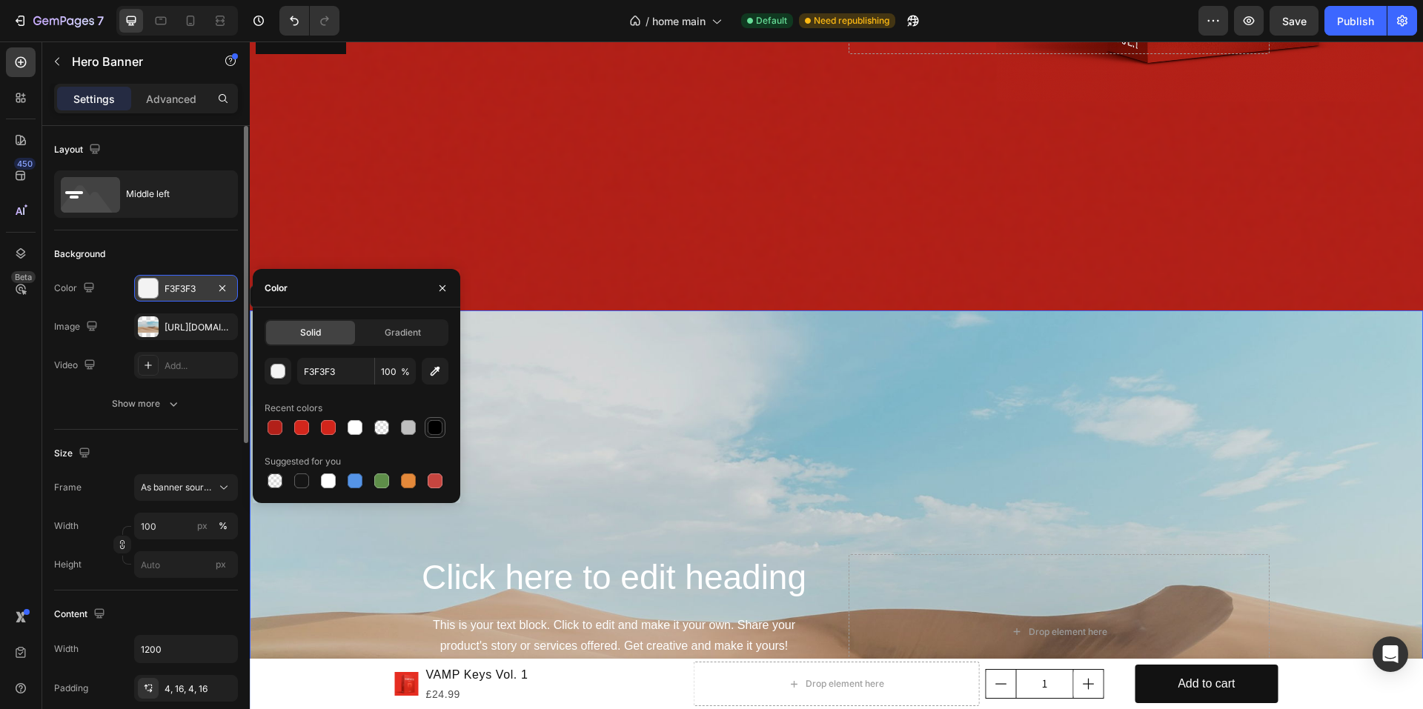
click at [433, 423] on div at bounding box center [435, 427] width 15 height 15
type input "000000"
click at [444, 287] on icon "button" at bounding box center [442, 288] width 6 height 6
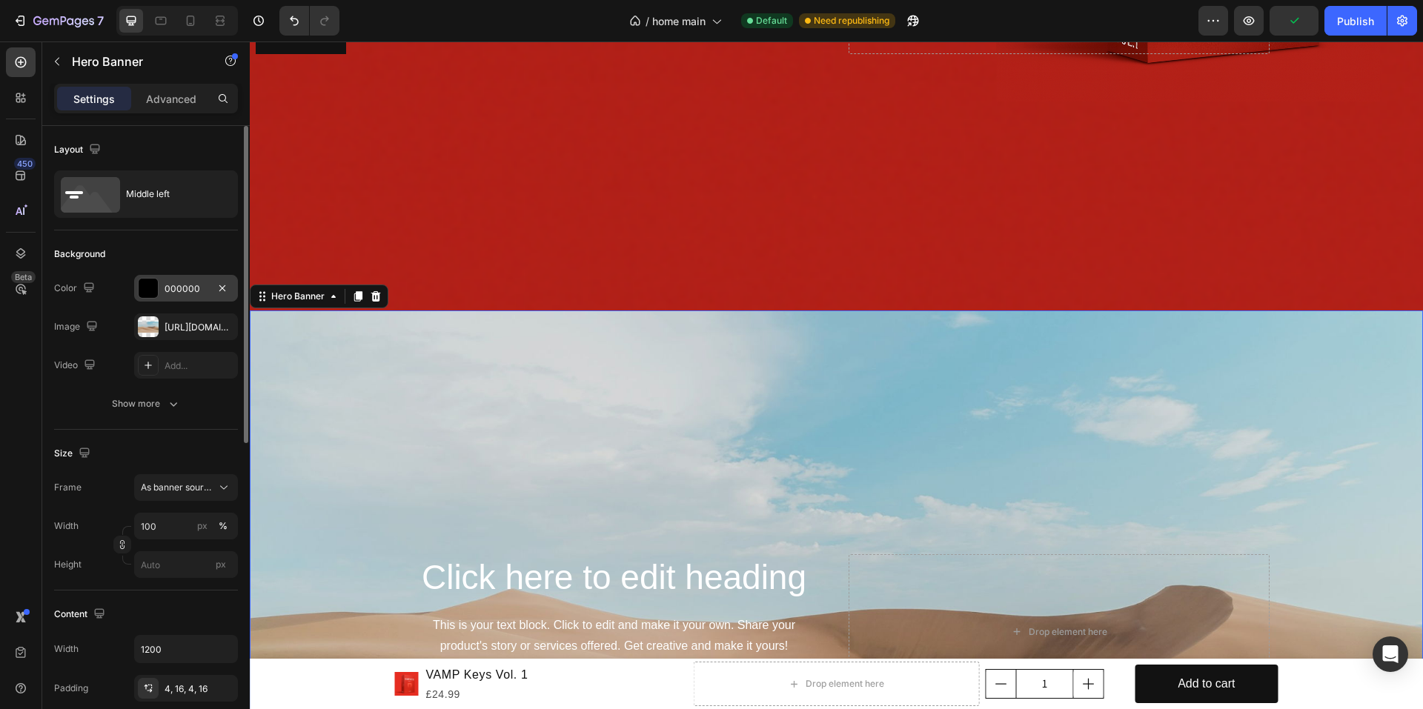
click at [304, 371] on div "Background Image" at bounding box center [836, 632] width 1173 height 643
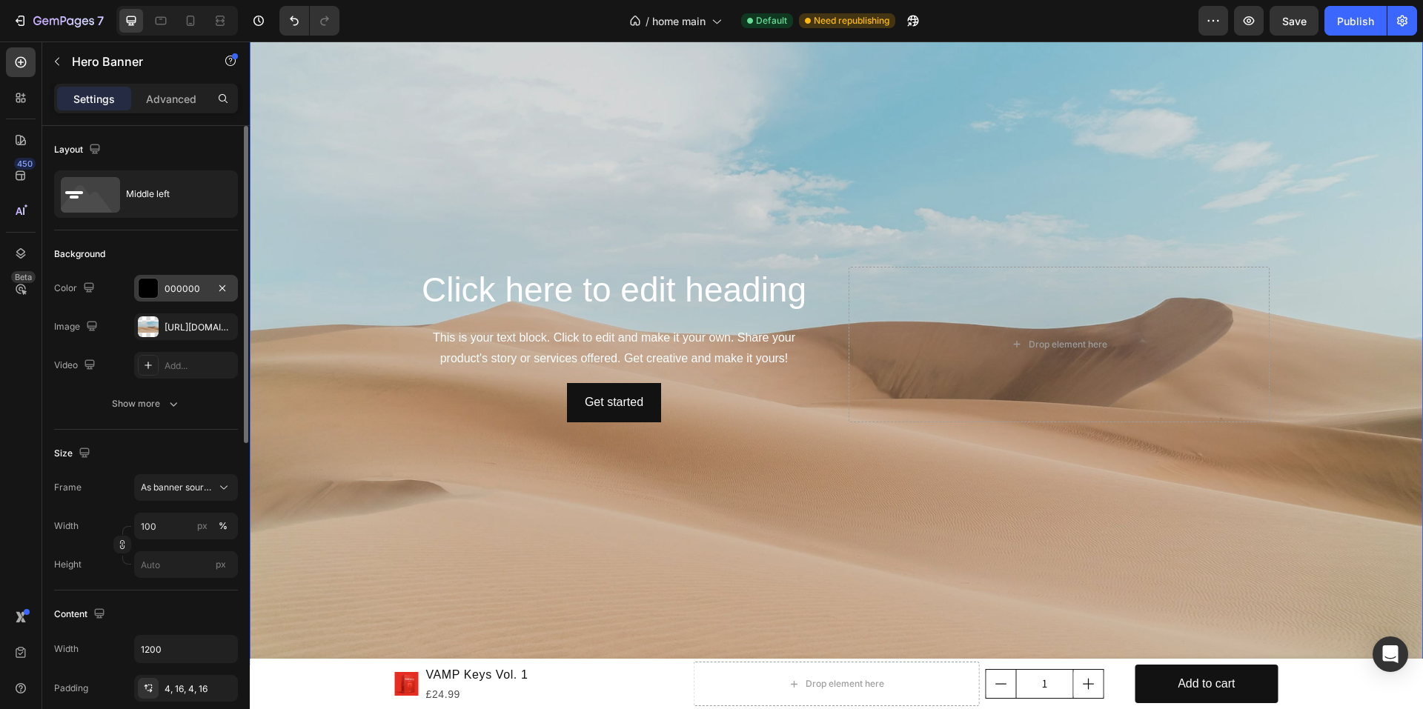
scroll to position [1235, 0]
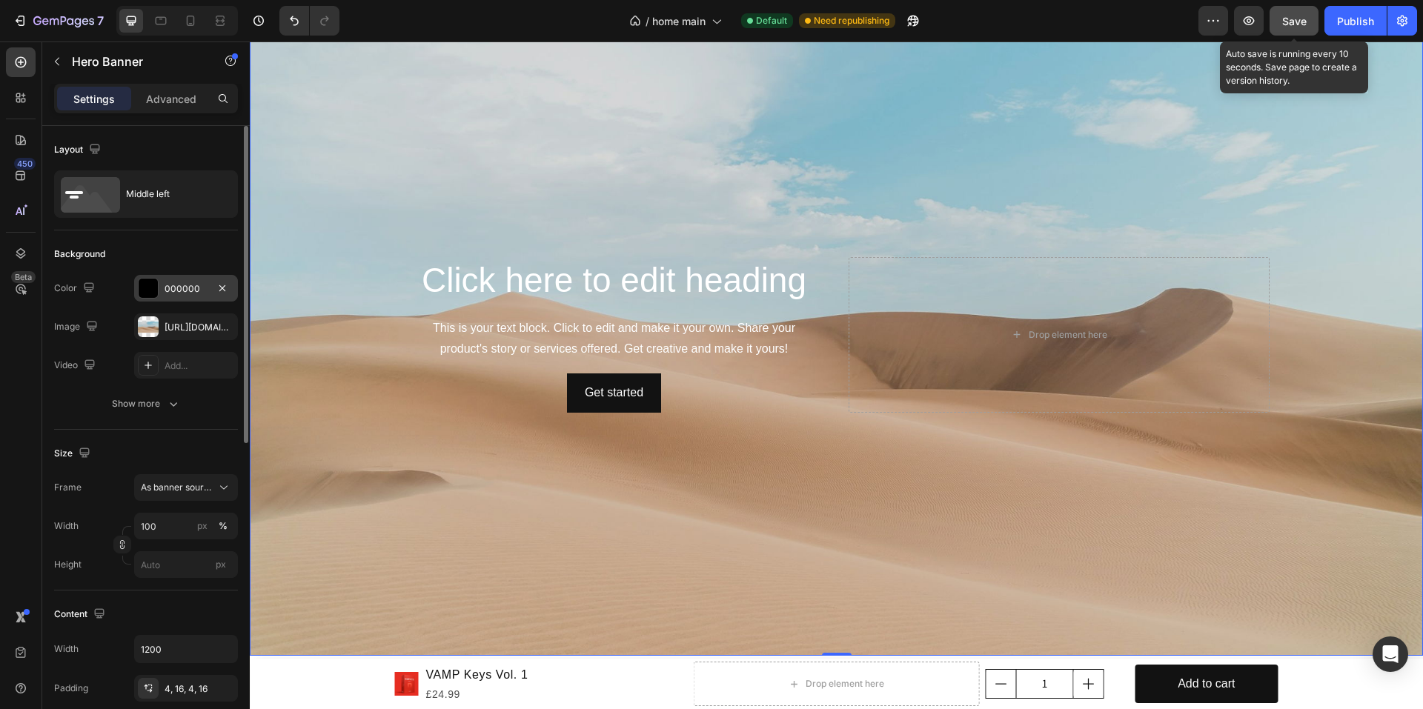
click at [1291, 10] on button "Save" at bounding box center [1293, 21] width 49 height 30
